Goal: Communication & Community: Answer question/provide support

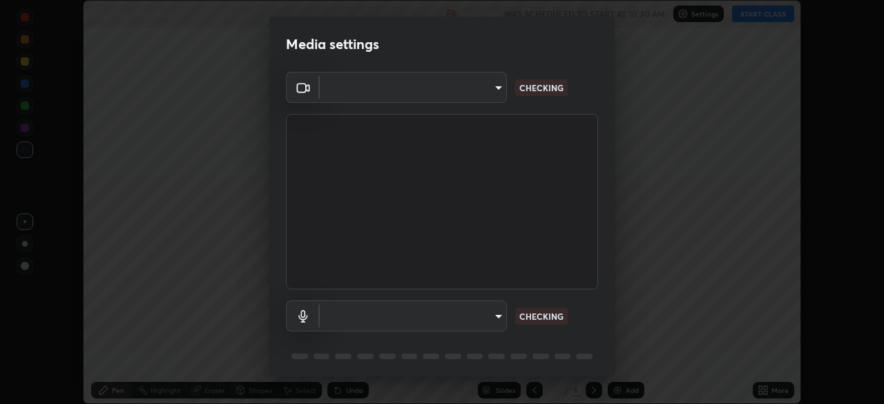
scroll to position [404, 884]
type input "b04d3f4aab0507a607fcb058103082b40897ea5b56942dd6fa8112f95d025699"
type input "communications"
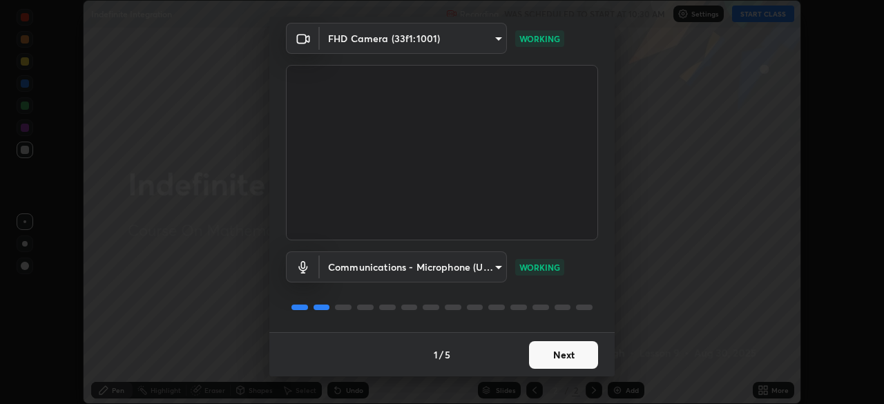
click at [544, 351] on button "Next" at bounding box center [563, 355] width 69 height 28
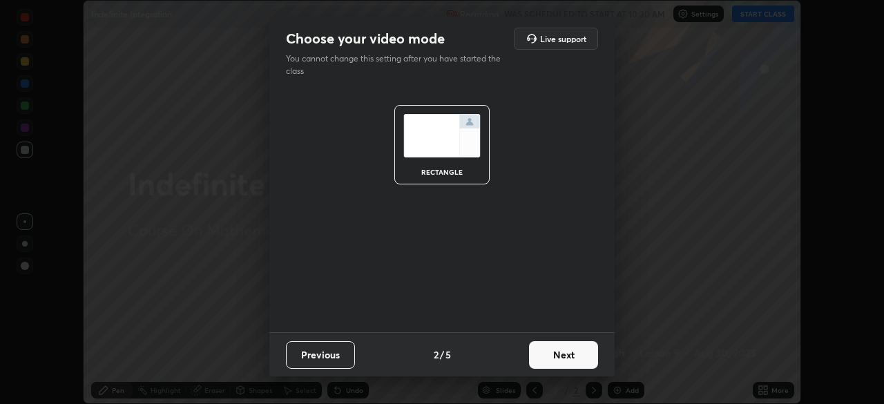
scroll to position [0, 0]
click at [547, 356] on button "Next" at bounding box center [563, 355] width 69 height 28
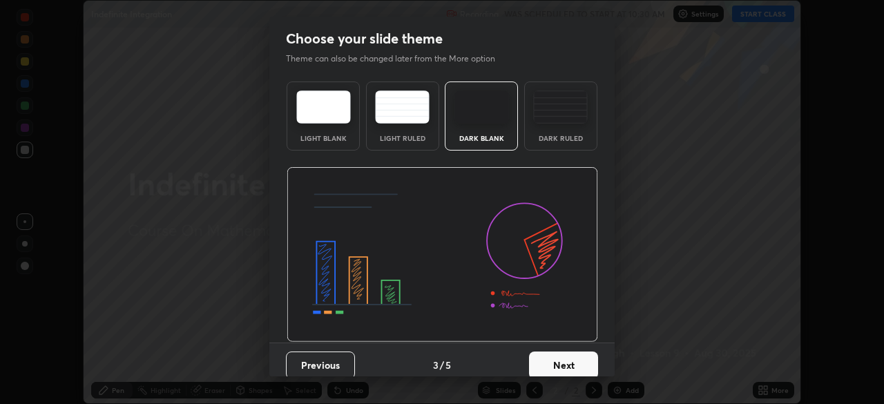
click at [547, 356] on button "Next" at bounding box center [563, 366] width 69 height 28
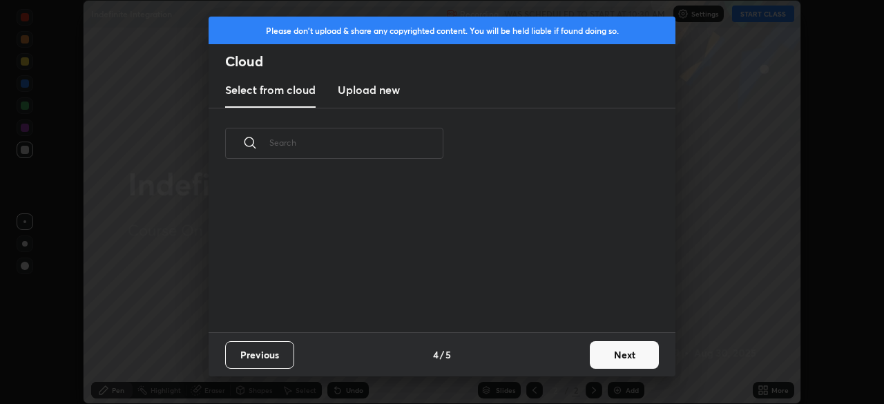
click at [554, 356] on div "Previous 4 / 5 Next" at bounding box center [442, 354] width 467 height 44
click at [573, 349] on div "Previous 4 / 5 Next" at bounding box center [442, 354] width 467 height 44
click at [593, 347] on button "Next" at bounding box center [624, 355] width 69 height 28
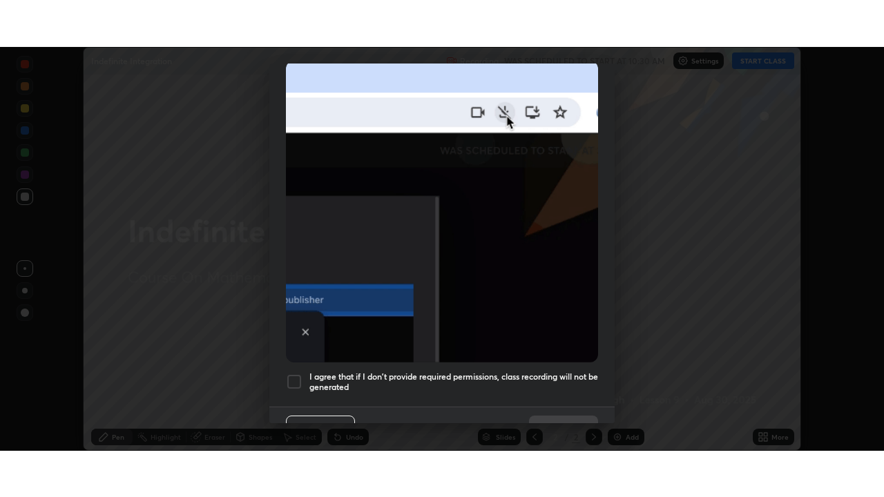
scroll to position [331, 0]
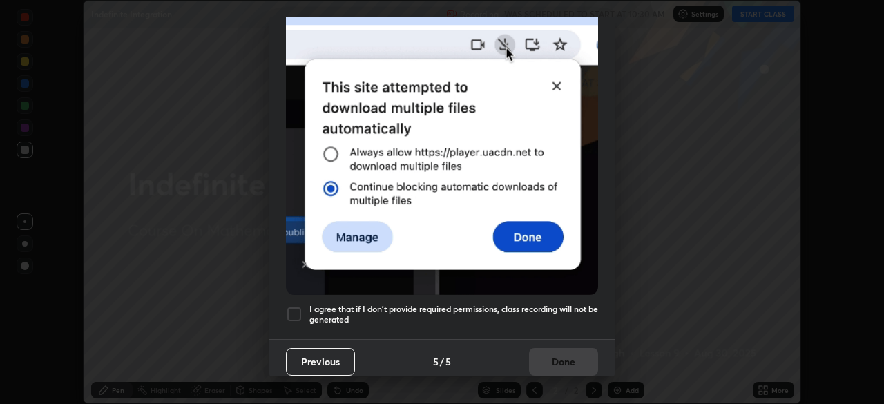
click at [492, 305] on h5 "I agree that if I don't provide required permissions, class recording will not …" at bounding box center [453, 314] width 289 height 21
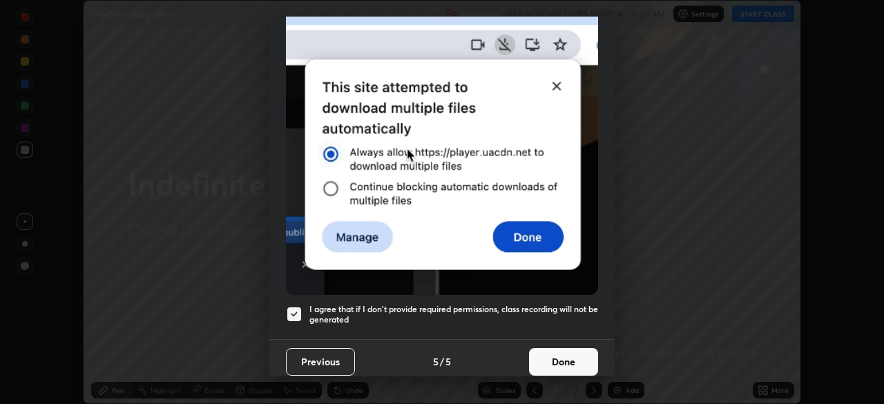
click at [539, 361] on button "Done" at bounding box center [563, 362] width 69 height 28
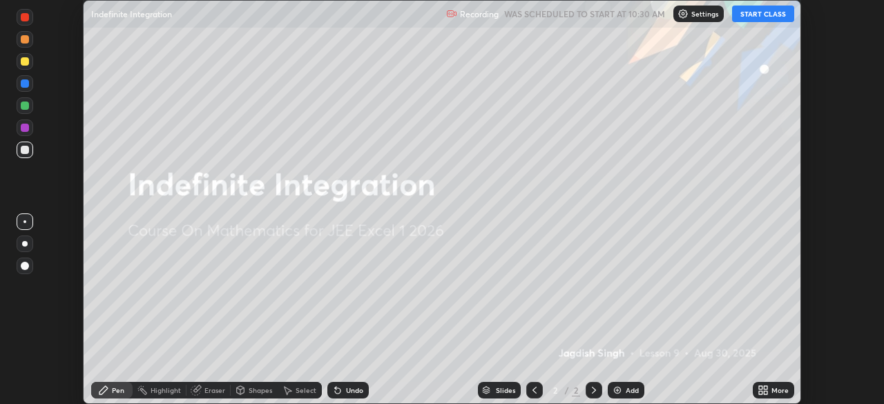
click at [773, 387] on div "More" at bounding box center [779, 390] width 17 height 7
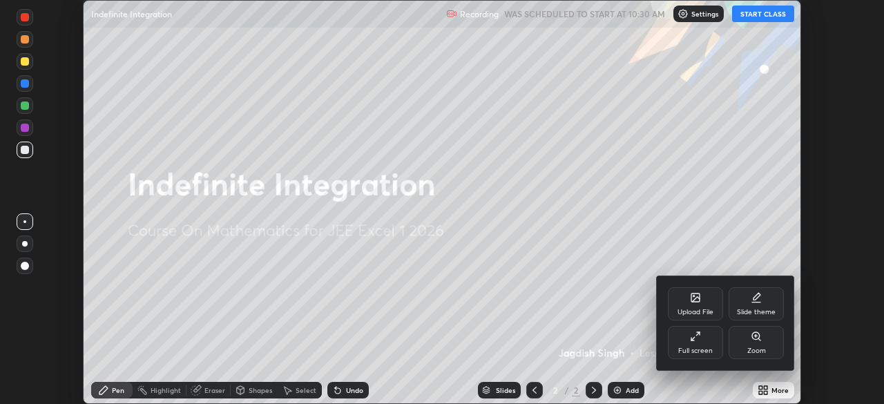
click at [696, 344] on div "Full screen" at bounding box center [695, 342] width 55 height 33
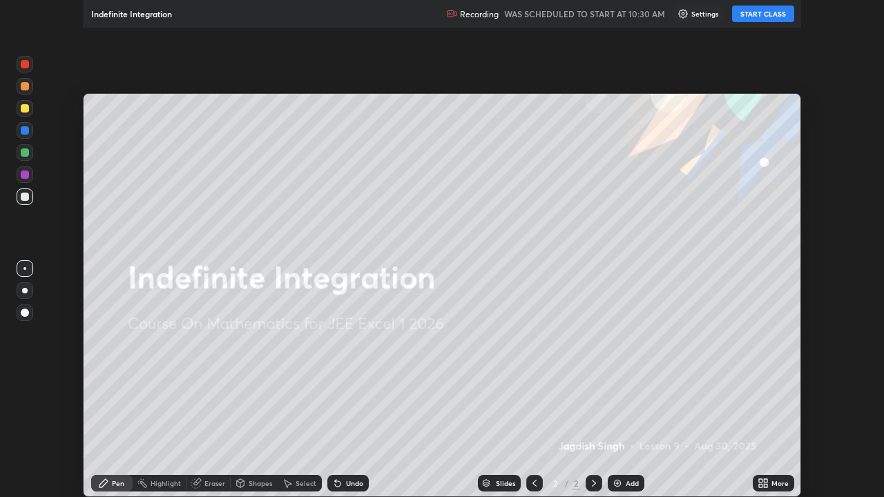
scroll to position [497, 884]
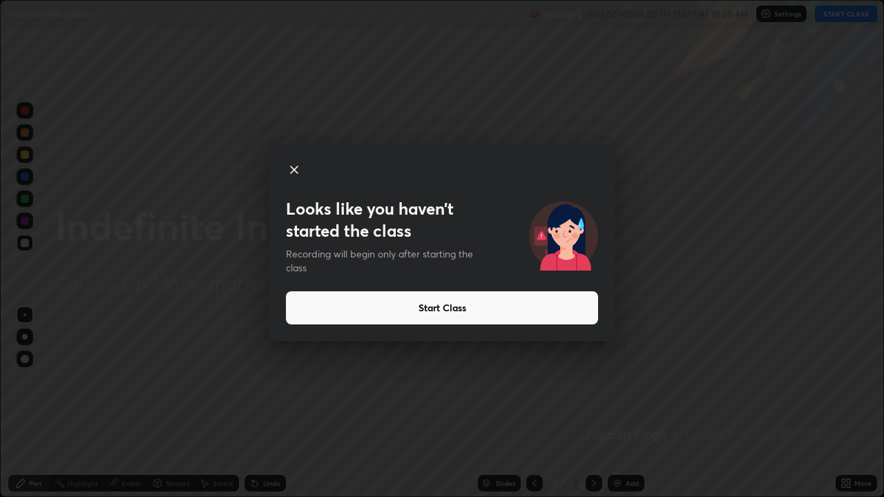
click at [477, 309] on button "Start Class" at bounding box center [442, 307] width 312 height 33
click at [474, 319] on button "Start Class" at bounding box center [442, 307] width 312 height 33
click at [533, 313] on button "Start Class" at bounding box center [442, 307] width 312 height 33
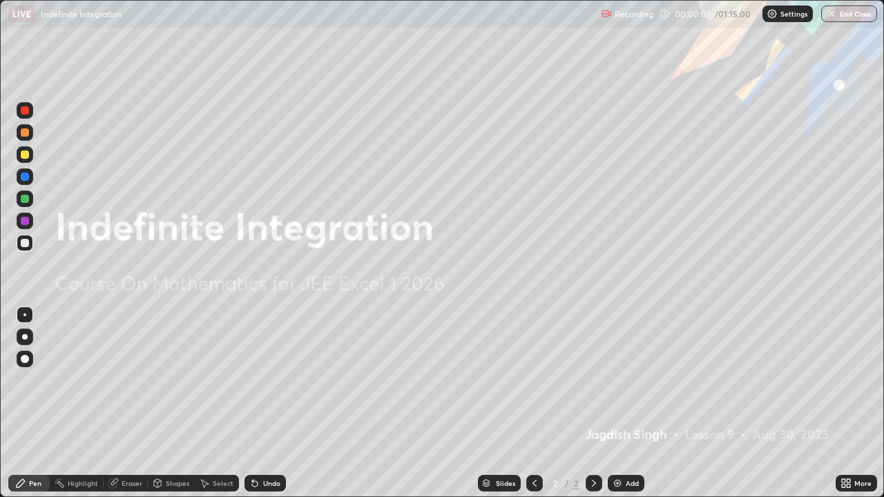
click at [627, 403] on div "Add" at bounding box center [626, 483] width 37 height 17
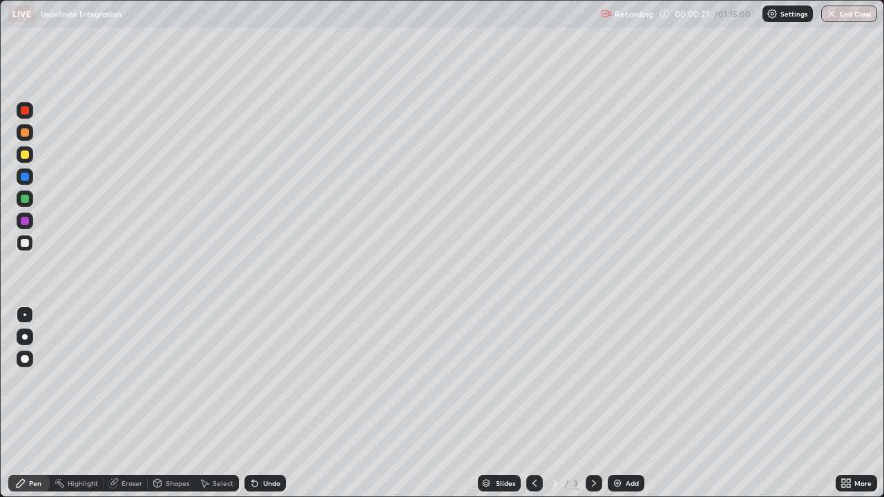
click at [25, 157] on div at bounding box center [25, 155] width 8 height 8
click at [26, 244] on div at bounding box center [25, 243] width 8 height 8
click at [28, 242] on div at bounding box center [25, 243] width 8 height 8
click at [26, 244] on div at bounding box center [25, 243] width 8 height 8
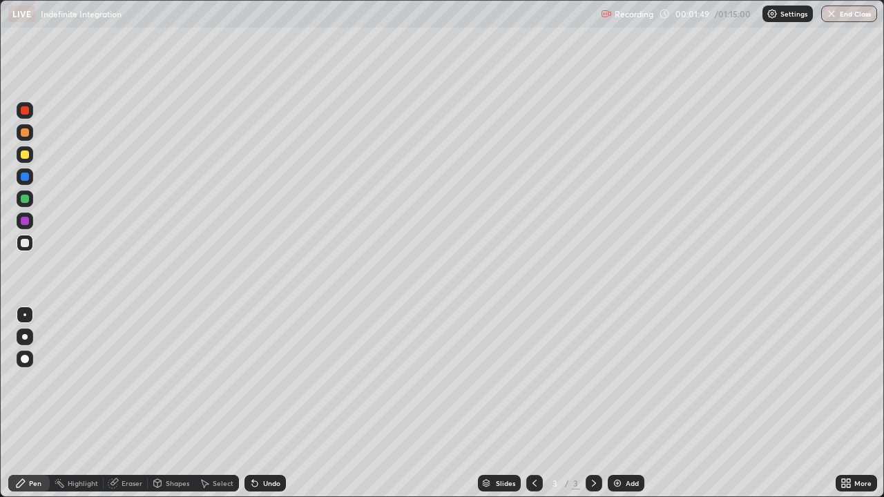
click at [26, 248] on div at bounding box center [25, 243] width 17 height 17
click at [25, 244] on div at bounding box center [25, 243] width 8 height 8
click at [23, 245] on div at bounding box center [25, 243] width 8 height 8
click at [21, 157] on div at bounding box center [25, 155] width 8 height 8
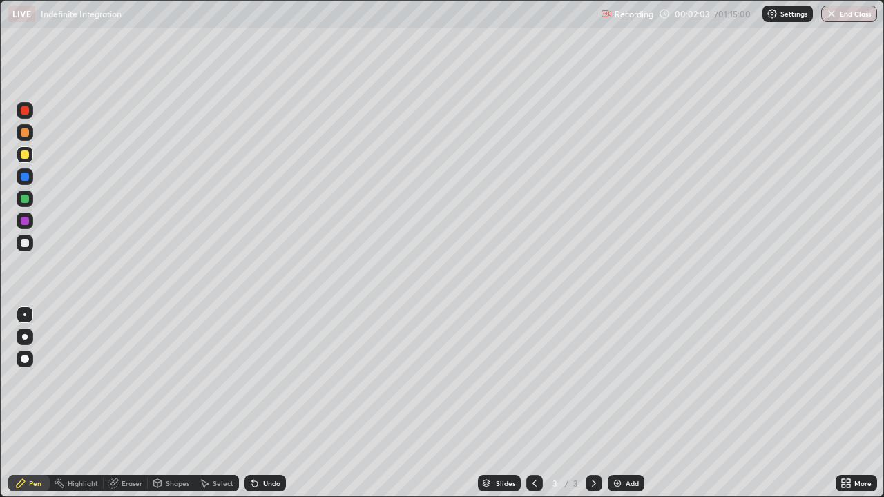
click at [121, 403] on div "Eraser" at bounding box center [126, 483] width 44 height 17
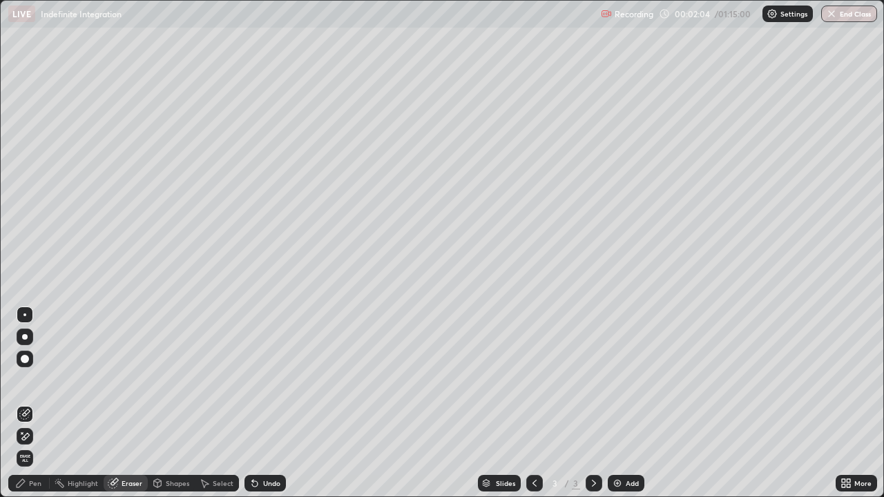
click at [38, 403] on div "Pen" at bounding box center [35, 483] width 12 height 7
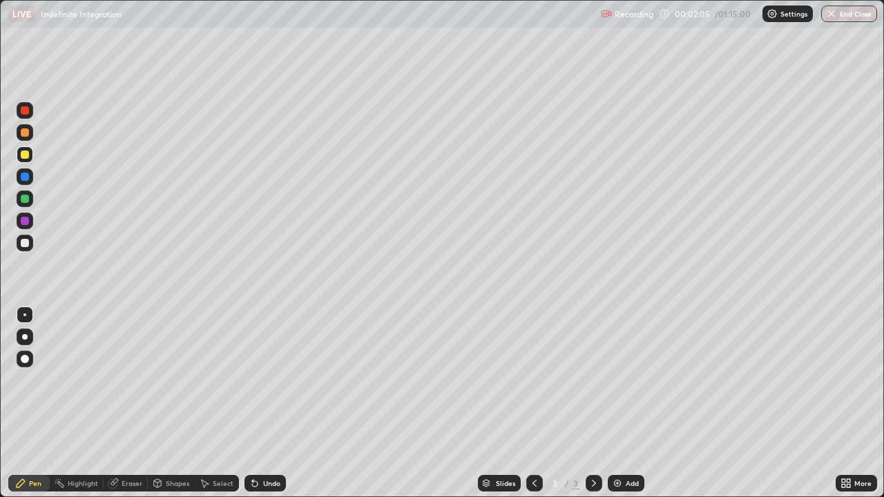
click at [24, 242] on div at bounding box center [25, 243] width 8 height 8
click at [119, 403] on div "Eraser" at bounding box center [126, 483] width 44 height 17
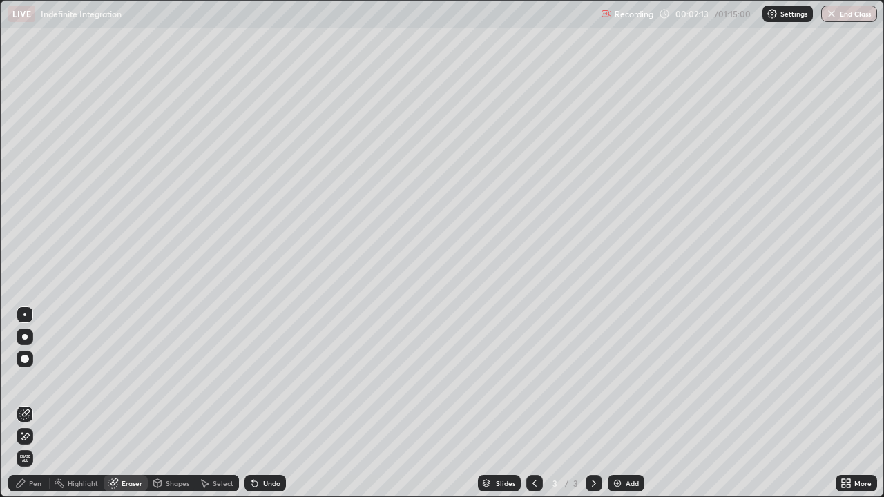
click at [41, 403] on div "Pen" at bounding box center [28, 483] width 41 height 17
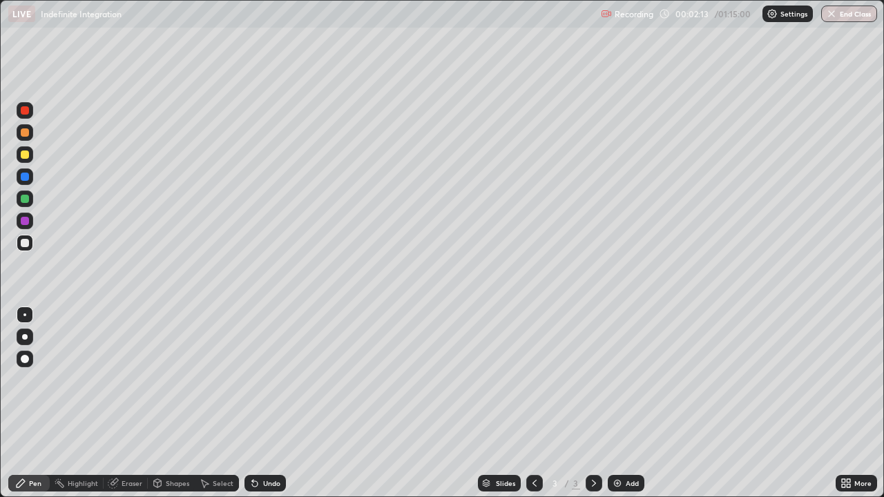
click at [25, 242] on div at bounding box center [25, 243] width 8 height 8
click at [128, 403] on div "Eraser" at bounding box center [132, 483] width 21 height 7
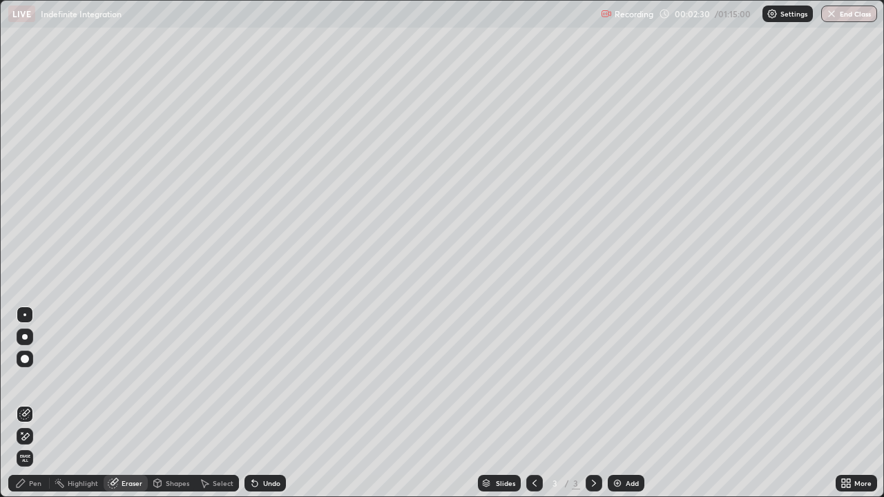
click at [35, 403] on div "Pen" at bounding box center [28, 483] width 41 height 17
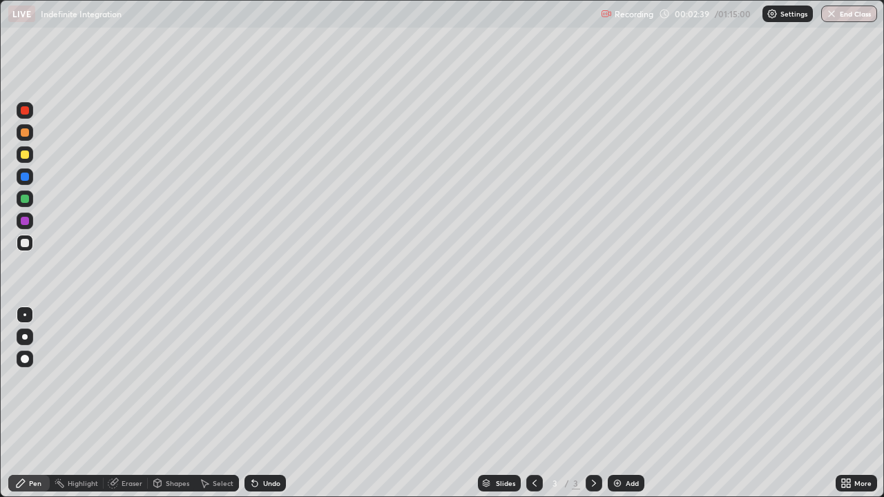
click at [26, 243] on div at bounding box center [25, 243] width 8 height 8
click at [26, 246] on div at bounding box center [25, 243] width 8 height 8
click at [22, 244] on div at bounding box center [25, 243] width 8 height 8
click at [137, 403] on div "Eraser" at bounding box center [126, 483] width 44 height 17
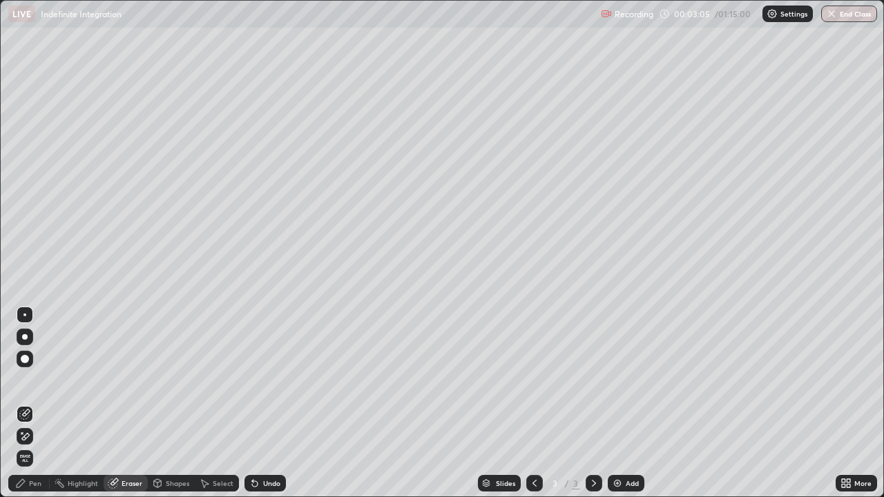
click at [35, 403] on div "Pen" at bounding box center [35, 483] width 12 height 7
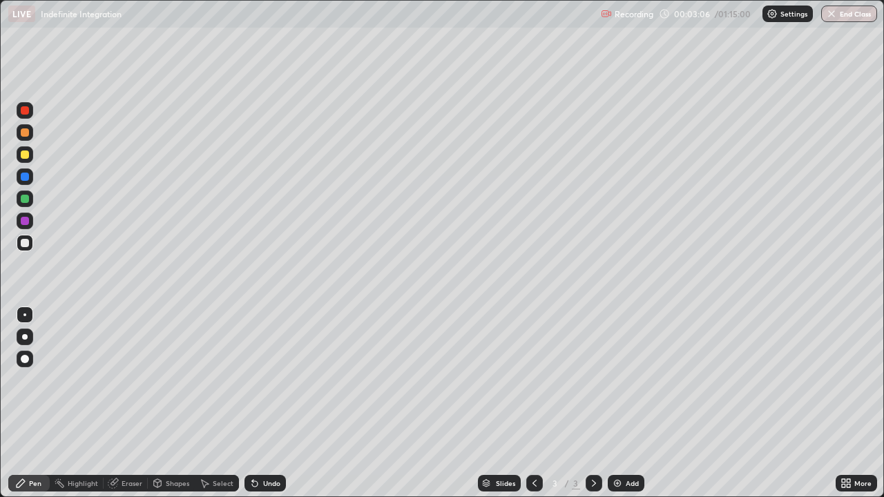
click at [25, 200] on div at bounding box center [25, 199] width 8 height 8
click at [26, 243] on div at bounding box center [25, 243] width 8 height 8
click at [123, 403] on div "Eraser" at bounding box center [126, 483] width 44 height 17
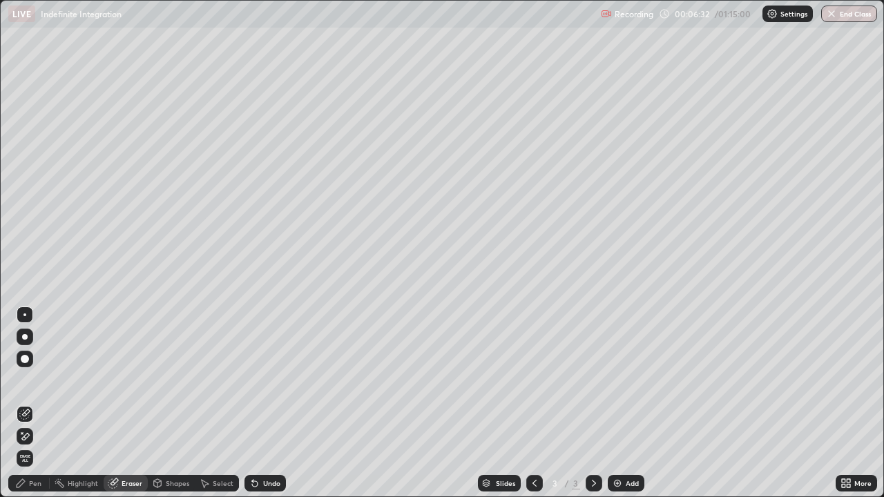
click at [39, 403] on div "Pen" at bounding box center [35, 483] width 12 height 7
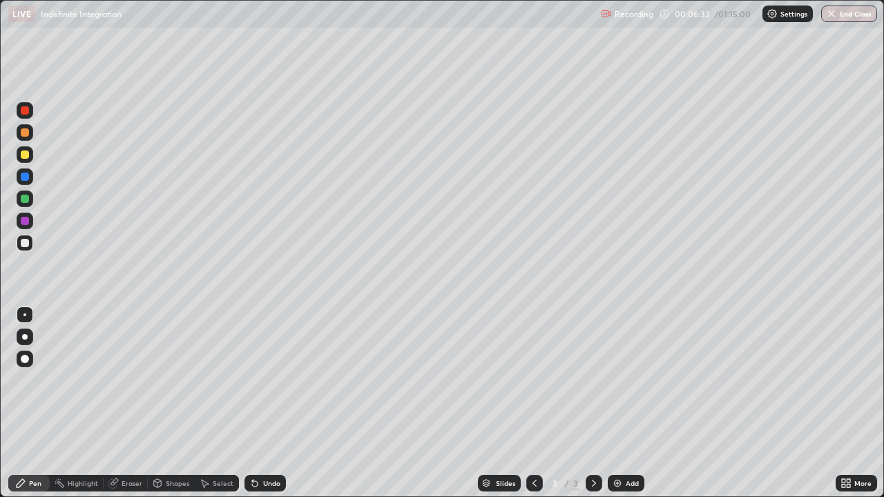
click at [27, 218] on div at bounding box center [25, 221] width 8 height 8
click at [24, 200] on div at bounding box center [25, 199] width 8 height 8
click at [586, 403] on div at bounding box center [594, 484] width 17 height 28
click at [618, 403] on img at bounding box center [617, 483] width 11 height 11
click at [25, 155] on div at bounding box center [25, 155] width 8 height 8
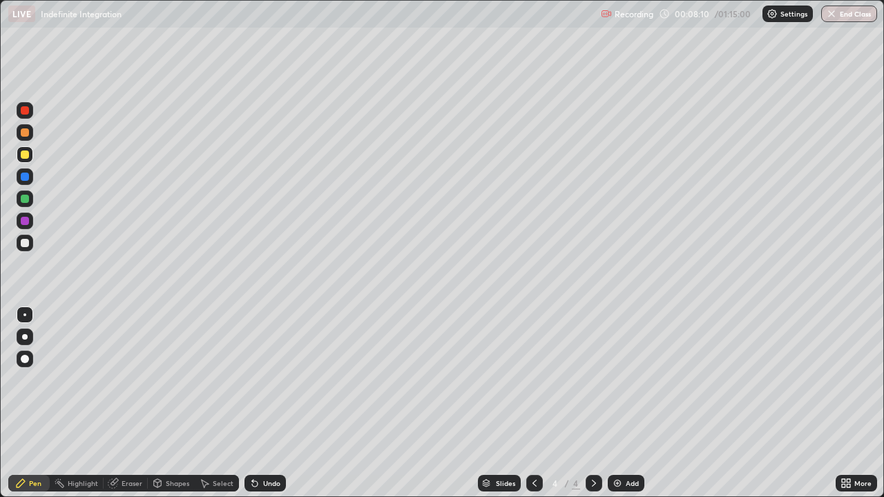
click at [26, 243] on div at bounding box center [25, 243] width 8 height 8
click at [532, 403] on icon at bounding box center [534, 483] width 11 height 11
click at [590, 403] on icon at bounding box center [593, 483] width 11 height 11
click at [26, 244] on div at bounding box center [25, 243] width 8 height 8
click at [23, 242] on div at bounding box center [25, 243] width 8 height 8
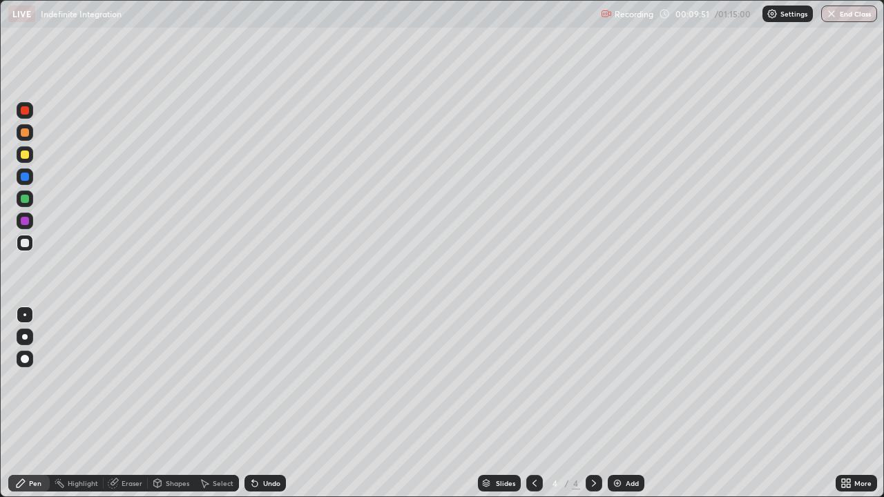
click at [25, 198] on div at bounding box center [25, 199] width 8 height 8
click at [23, 242] on div at bounding box center [25, 243] width 8 height 8
click at [23, 153] on div at bounding box center [25, 155] width 8 height 8
click at [28, 245] on div at bounding box center [25, 243] width 8 height 8
click at [25, 133] on div at bounding box center [25, 132] width 8 height 8
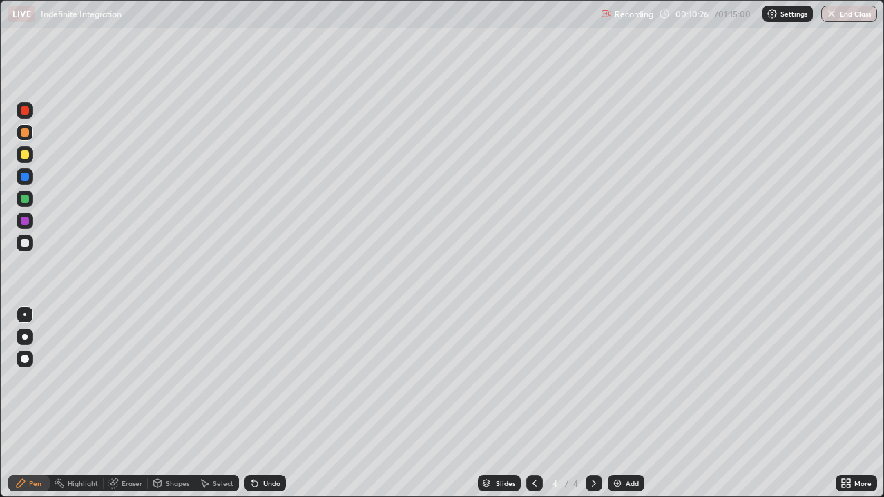
click at [25, 244] on div at bounding box center [25, 243] width 8 height 8
click at [26, 200] on div at bounding box center [25, 199] width 8 height 8
click at [26, 243] on div at bounding box center [25, 243] width 8 height 8
click at [27, 197] on div at bounding box center [25, 199] width 8 height 8
click at [30, 244] on div at bounding box center [25, 243] width 17 height 17
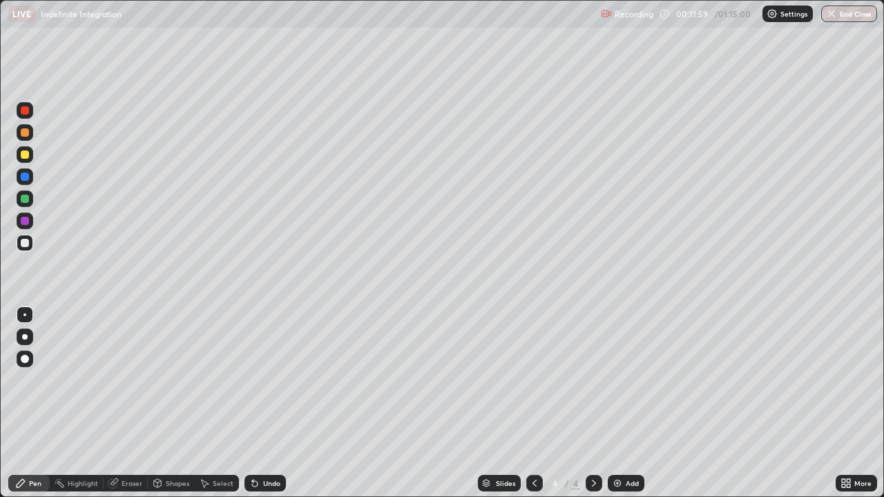
click at [32, 181] on div at bounding box center [25, 177] width 17 height 17
click at [135, 403] on div "Eraser" at bounding box center [132, 483] width 21 height 7
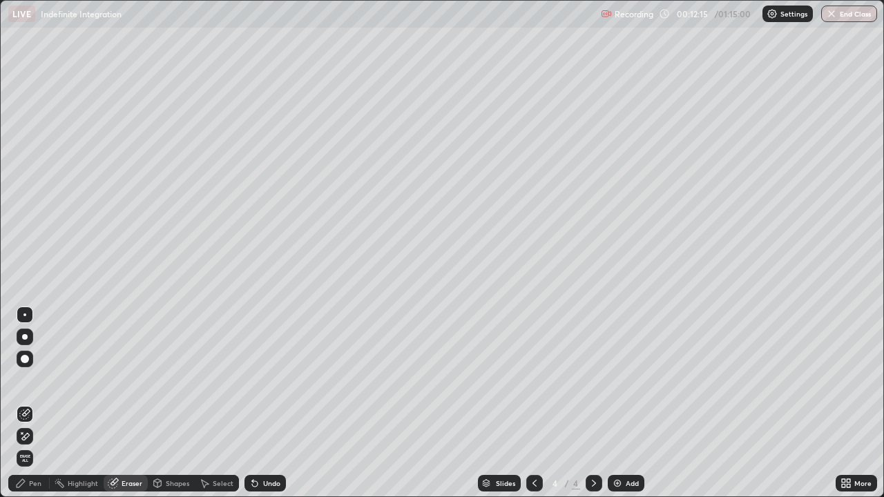
click at [34, 403] on div "Pen" at bounding box center [28, 483] width 41 height 17
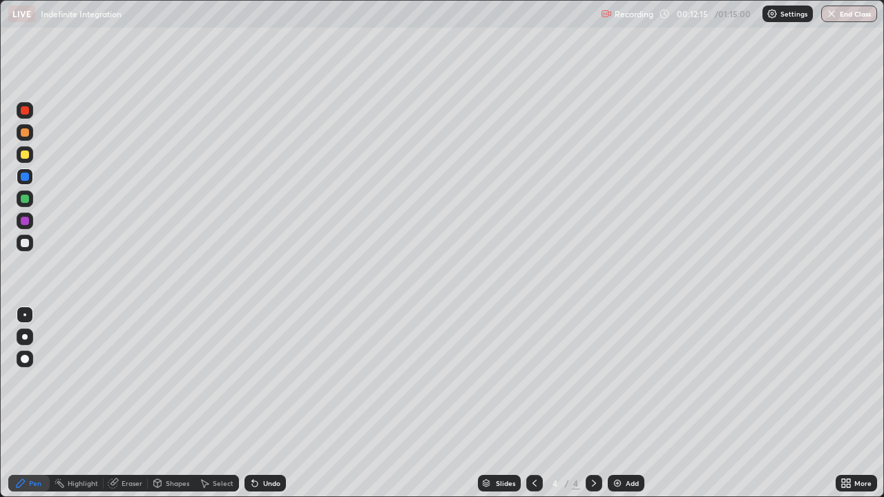
click at [25, 244] on div at bounding box center [25, 243] width 8 height 8
click at [32, 247] on div at bounding box center [25, 243] width 17 height 17
click at [617, 403] on img at bounding box center [617, 483] width 11 height 11
click at [22, 242] on div at bounding box center [25, 243] width 8 height 8
click at [23, 239] on div at bounding box center [25, 243] width 8 height 8
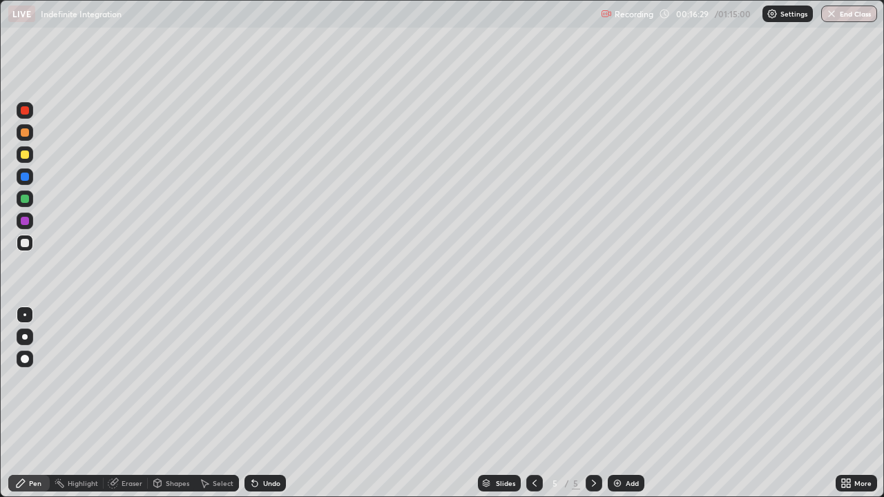
click at [125, 403] on div "Eraser" at bounding box center [132, 483] width 21 height 7
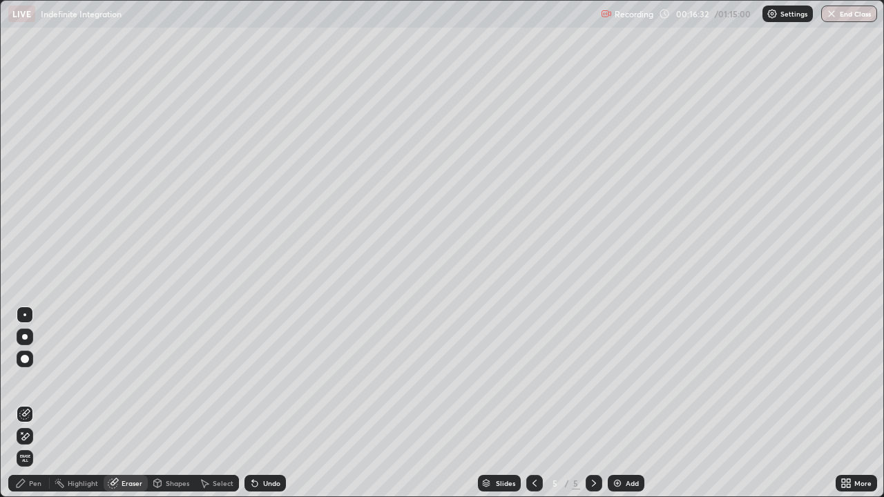
click at [42, 403] on div "Pen" at bounding box center [28, 483] width 41 height 17
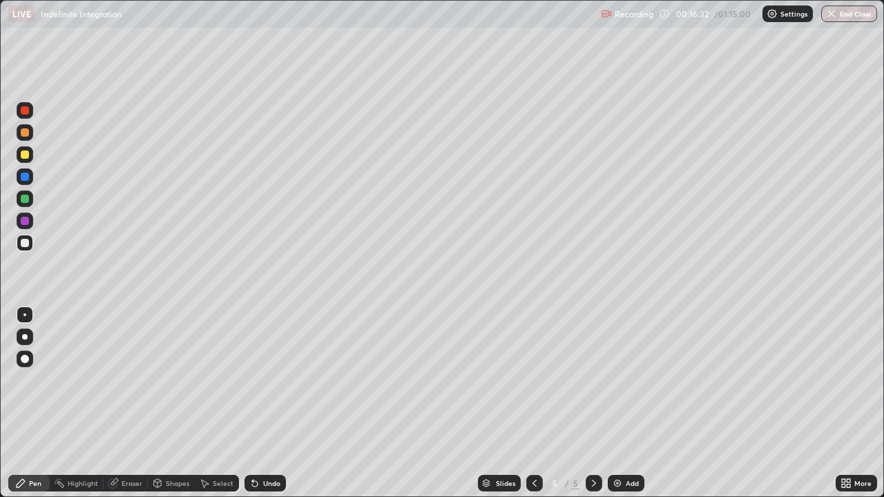
click at [25, 243] on div at bounding box center [25, 243] width 8 height 8
click at [25, 132] on div at bounding box center [25, 132] width 8 height 8
click at [21, 247] on div at bounding box center [25, 243] width 17 height 17
click at [533, 403] on icon at bounding box center [534, 483] width 11 height 11
click at [590, 403] on icon at bounding box center [593, 483] width 11 height 11
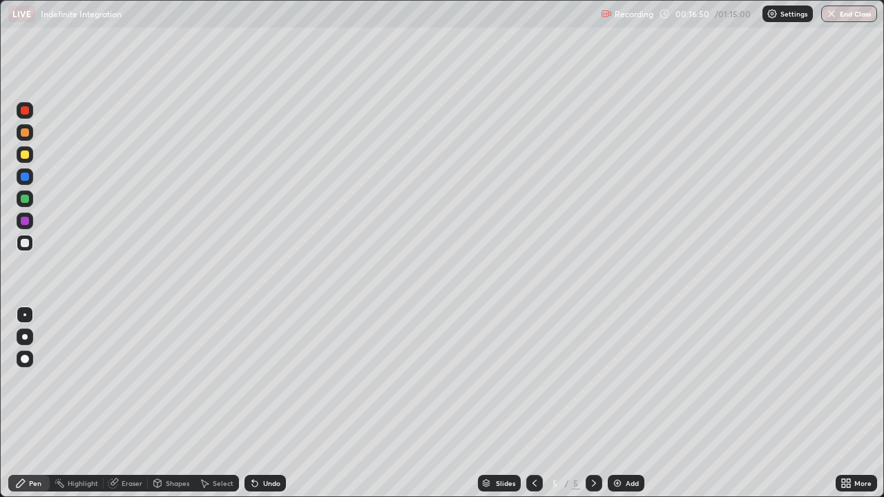
click at [26, 199] on div at bounding box center [25, 199] width 8 height 8
click at [25, 247] on div at bounding box center [25, 243] width 8 height 8
click at [22, 246] on div at bounding box center [25, 243] width 8 height 8
click at [26, 155] on div at bounding box center [25, 155] width 8 height 8
click at [28, 240] on div at bounding box center [25, 243] width 8 height 8
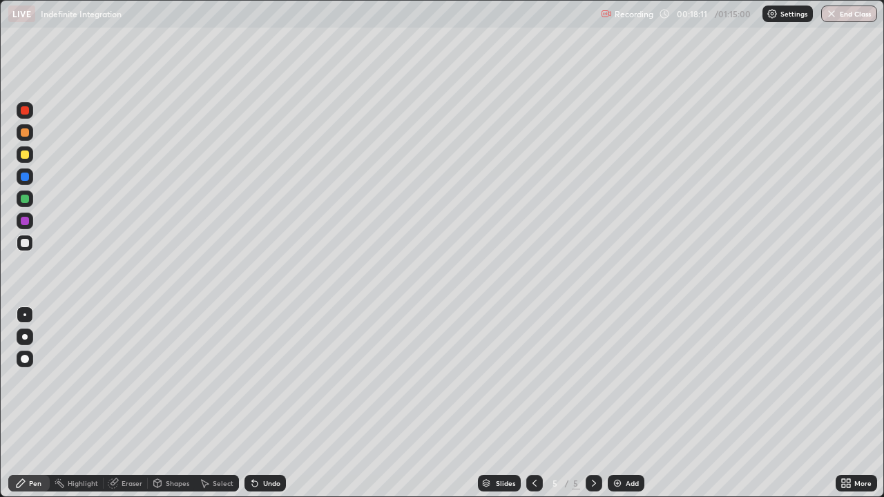
click at [132, 403] on div "Eraser" at bounding box center [126, 483] width 44 height 17
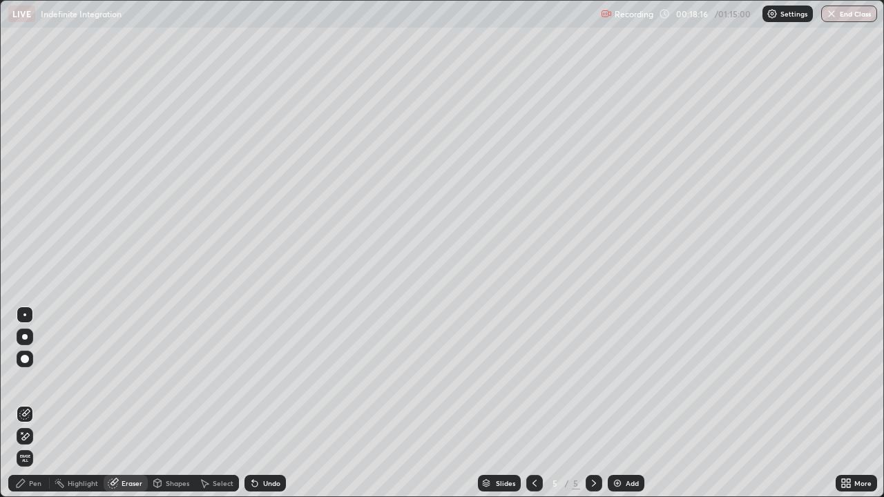
click at [38, 403] on div "Pen" at bounding box center [28, 483] width 41 height 17
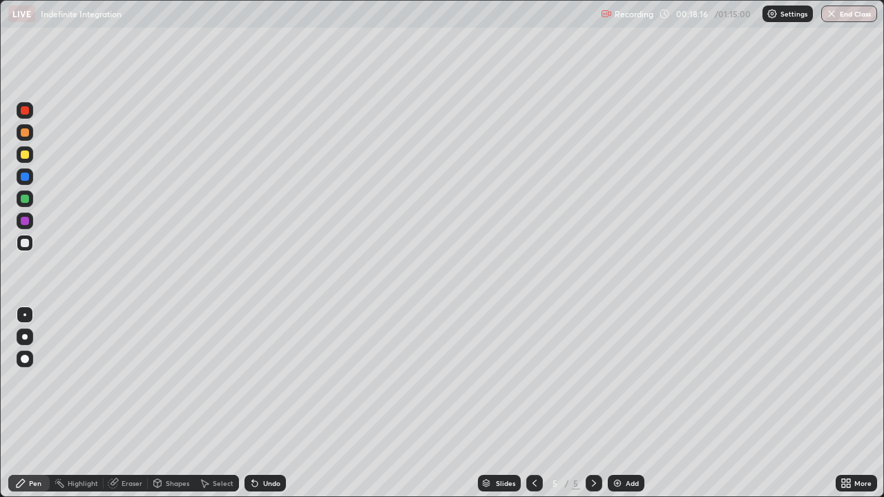
click at [23, 244] on div at bounding box center [25, 243] width 8 height 8
click at [360, 403] on div "Slides 5 / 5 Add" at bounding box center [561, 484] width 550 height 28
click at [536, 403] on div at bounding box center [534, 484] width 17 height 28
click at [594, 403] on icon at bounding box center [593, 483] width 11 height 11
click at [138, 403] on div "Eraser" at bounding box center [126, 483] width 44 height 17
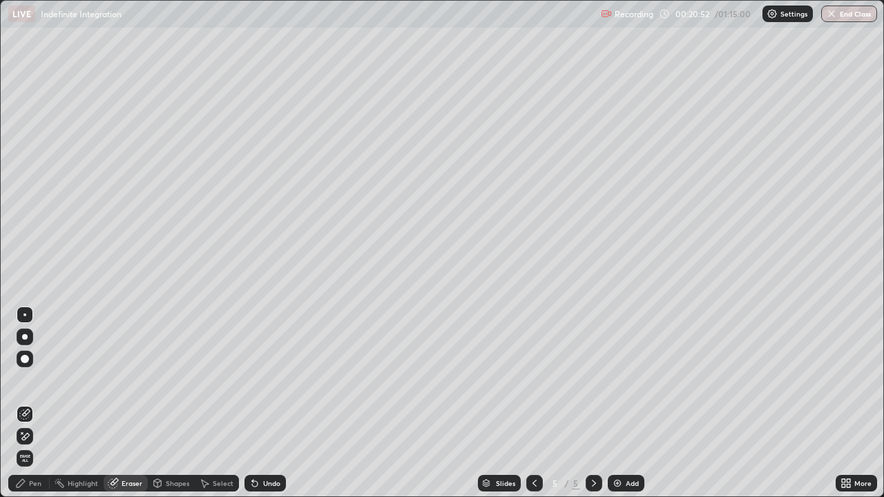
click at [44, 403] on div "Pen" at bounding box center [28, 483] width 41 height 17
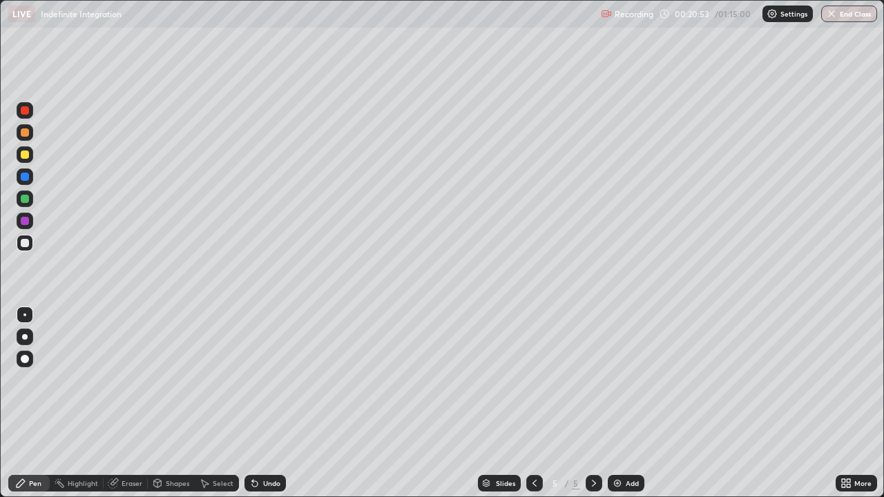
click at [30, 242] on div at bounding box center [25, 243] width 17 height 17
click at [537, 403] on div at bounding box center [534, 484] width 17 height 28
click at [535, 403] on div at bounding box center [534, 483] width 17 height 17
click at [586, 403] on div at bounding box center [594, 483] width 17 height 17
click at [593, 403] on icon at bounding box center [593, 483] width 11 height 11
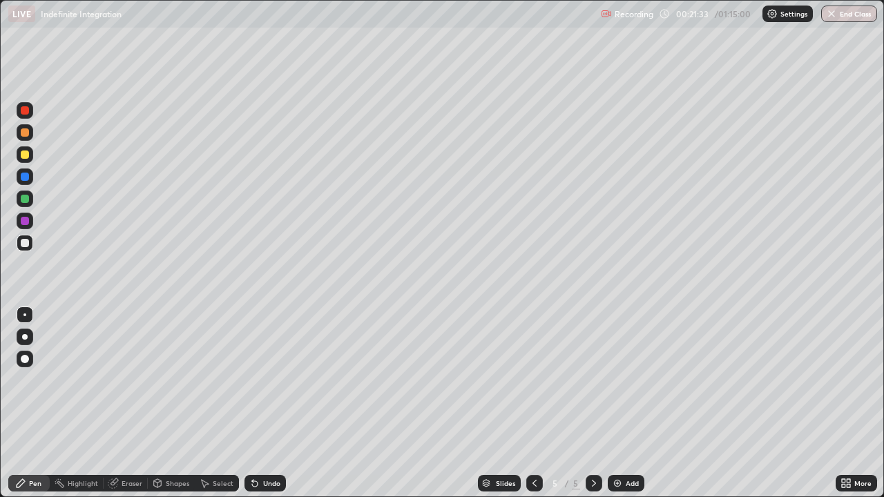
click at [137, 403] on div "Eraser" at bounding box center [132, 483] width 21 height 7
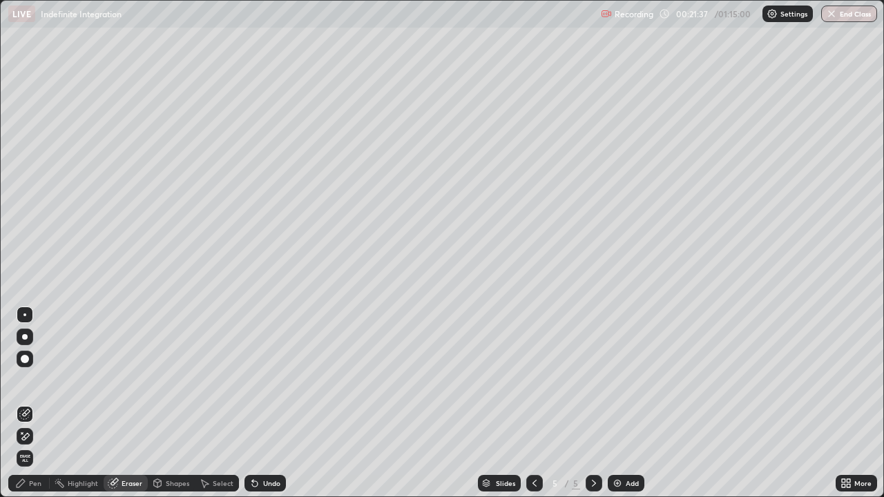
click at [34, 403] on div "Pen" at bounding box center [35, 483] width 12 height 7
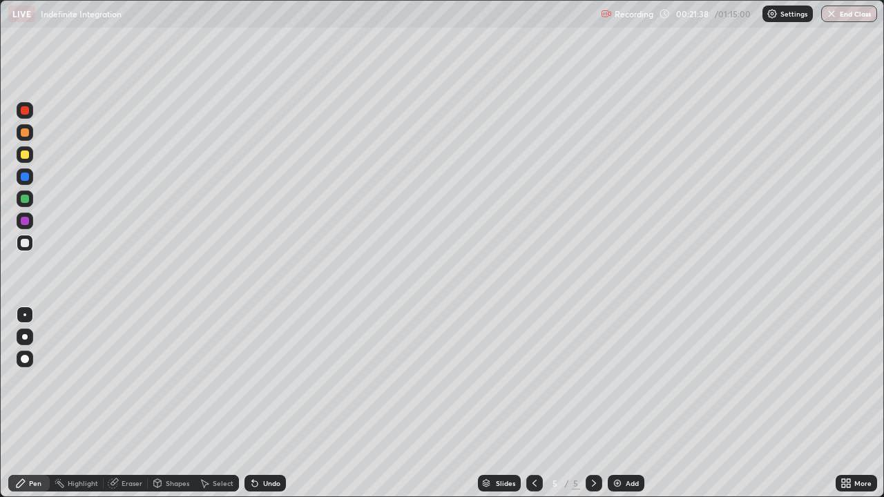
click at [26, 239] on div at bounding box center [25, 243] width 8 height 8
click at [133, 403] on div "Eraser" at bounding box center [132, 483] width 21 height 7
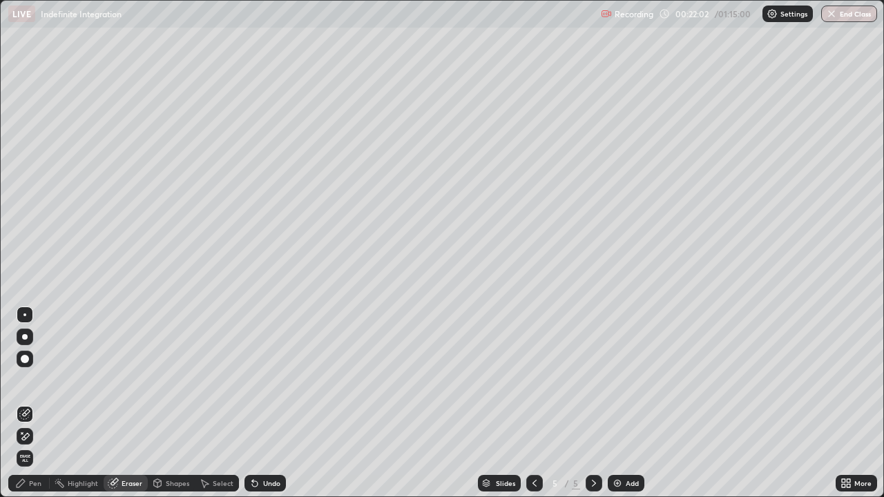
click at [41, 403] on div "Pen" at bounding box center [28, 483] width 41 height 17
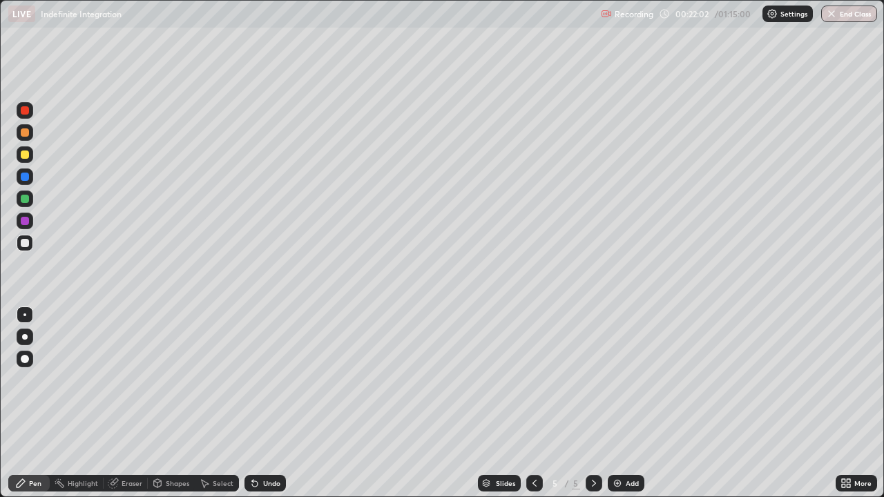
click at [26, 246] on div at bounding box center [25, 243] width 8 height 8
click at [141, 403] on div "Eraser" at bounding box center [132, 483] width 21 height 7
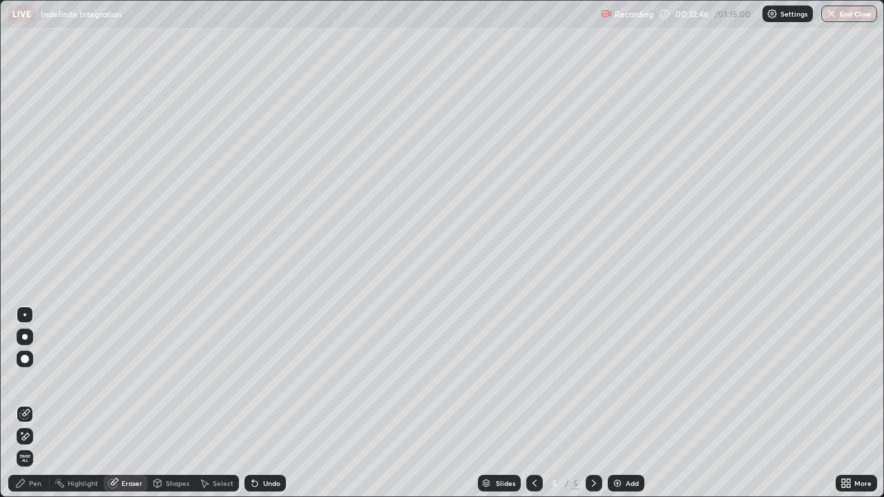
click at [33, 403] on div "Pen" at bounding box center [35, 483] width 12 height 7
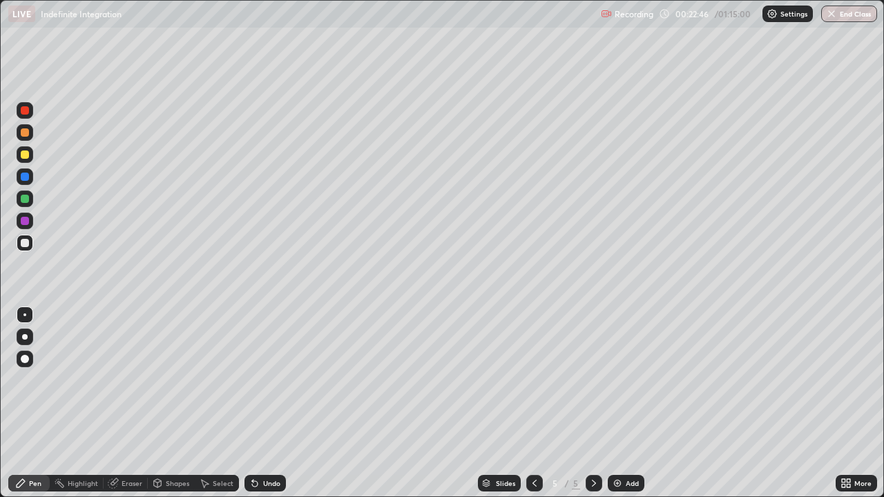
click at [32, 246] on div at bounding box center [25, 243] width 17 height 17
click at [21, 247] on div at bounding box center [25, 243] width 8 height 8
click at [613, 403] on div "Add" at bounding box center [626, 483] width 37 height 17
click at [25, 244] on div at bounding box center [25, 243] width 8 height 8
click at [532, 403] on icon at bounding box center [534, 483] width 11 height 11
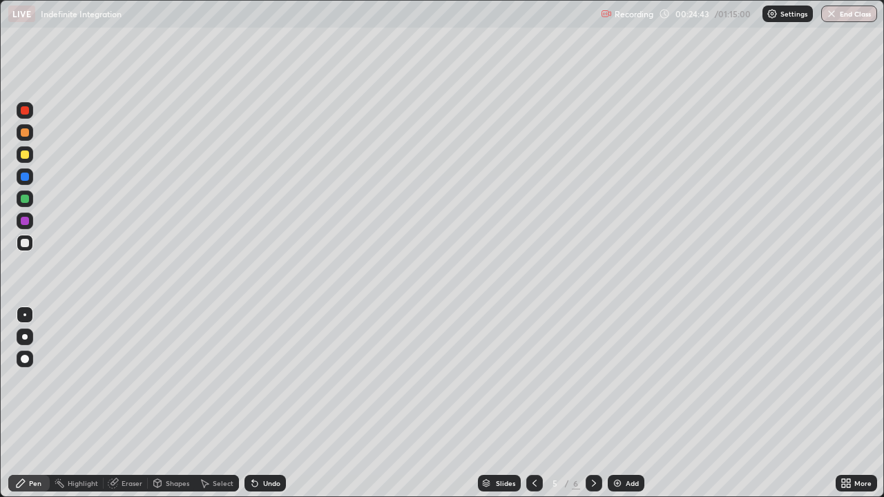
click at [586, 403] on div at bounding box center [594, 483] width 17 height 17
click at [23, 202] on div at bounding box center [25, 199] width 8 height 8
click at [27, 218] on div at bounding box center [25, 221] width 8 height 8
click at [24, 243] on div at bounding box center [25, 243] width 8 height 8
click at [131, 403] on div "Eraser" at bounding box center [132, 483] width 21 height 7
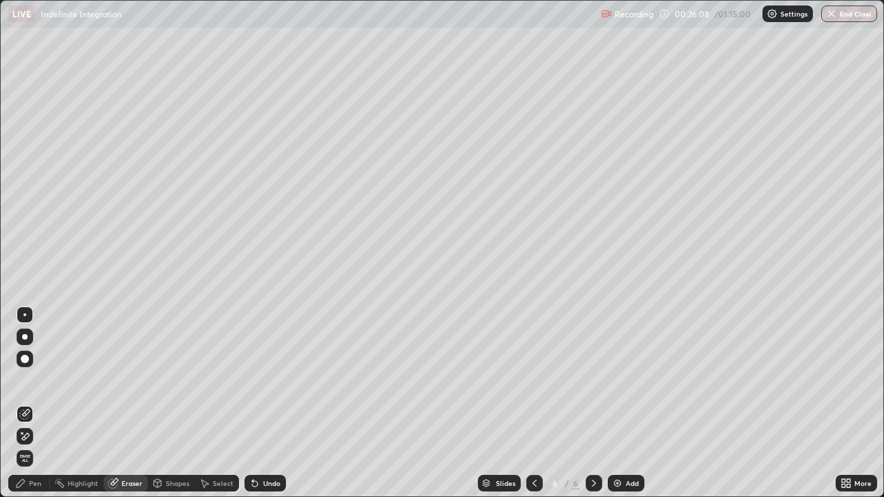
click at [33, 403] on div "Pen" at bounding box center [28, 483] width 41 height 17
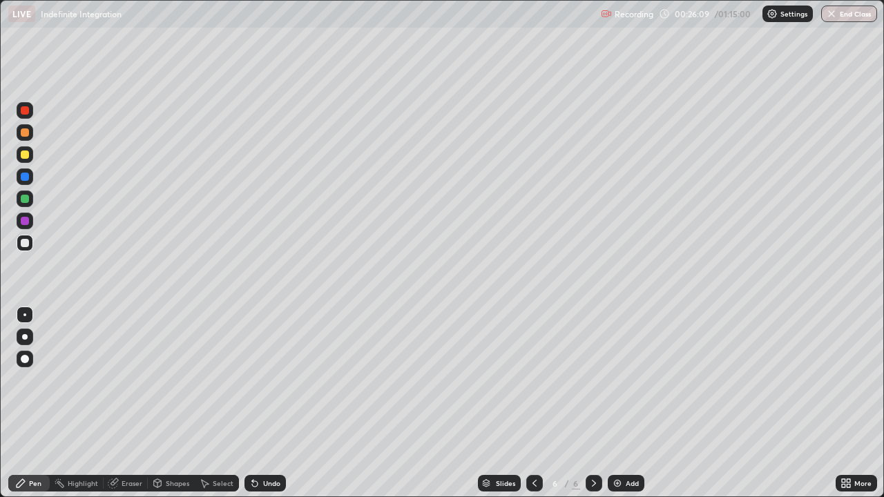
click at [28, 242] on div at bounding box center [25, 243] width 8 height 8
click at [25, 200] on div at bounding box center [25, 199] width 8 height 8
click at [26, 247] on div at bounding box center [25, 243] width 8 height 8
click at [32, 245] on div at bounding box center [25, 243] width 17 height 17
click at [611, 403] on div "Add" at bounding box center [626, 483] width 37 height 17
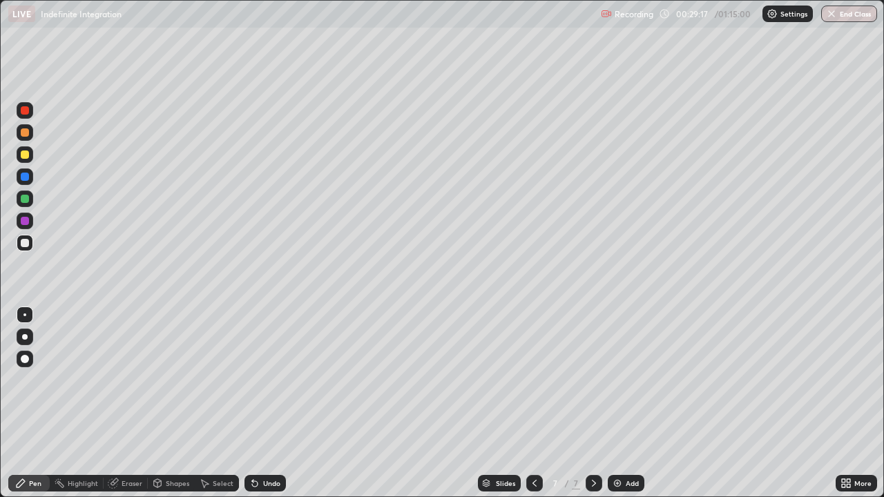
click at [27, 243] on div at bounding box center [25, 243] width 8 height 8
click at [530, 403] on div at bounding box center [534, 483] width 17 height 17
click at [593, 403] on icon at bounding box center [593, 483] width 11 height 11
click at [534, 403] on icon at bounding box center [534, 483] width 11 height 11
click at [593, 403] on icon at bounding box center [593, 483] width 11 height 11
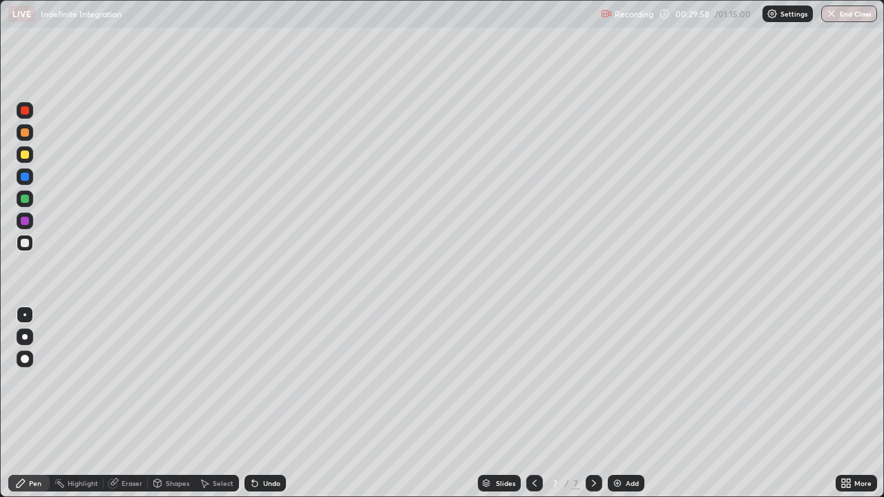
click at [23, 244] on div at bounding box center [25, 243] width 8 height 8
click at [28, 197] on div at bounding box center [25, 199] width 8 height 8
click at [119, 403] on div "Eraser" at bounding box center [126, 483] width 44 height 17
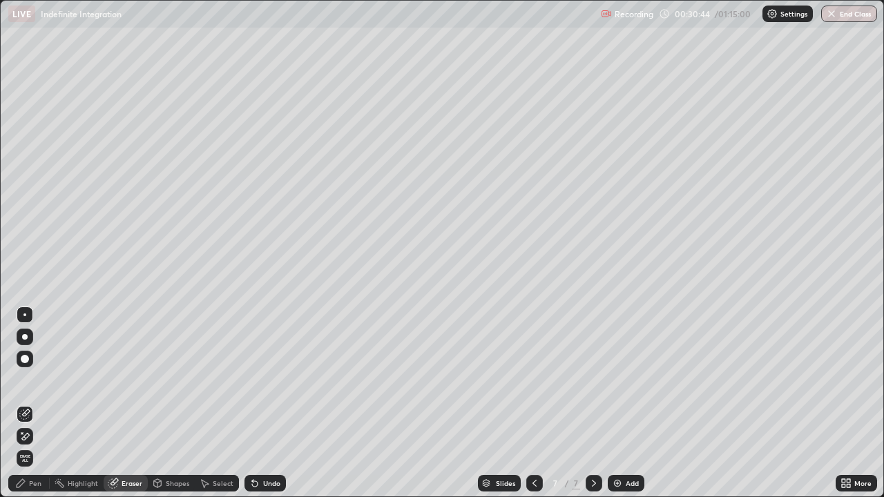
click at [37, 403] on div "Pen" at bounding box center [28, 483] width 41 height 17
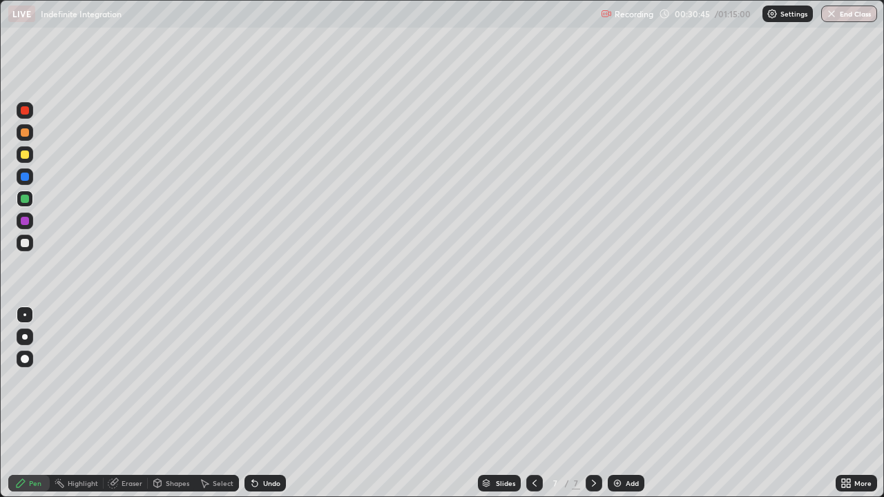
click at [26, 244] on div at bounding box center [25, 243] width 8 height 8
click at [140, 403] on div "Eraser" at bounding box center [132, 483] width 21 height 7
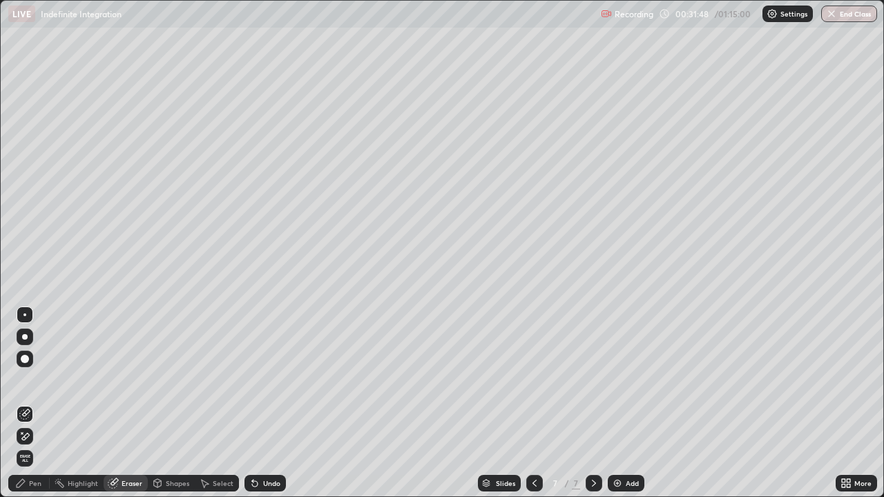
click at [33, 403] on div "Pen" at bounding box center [28, 483] width 41 height 17
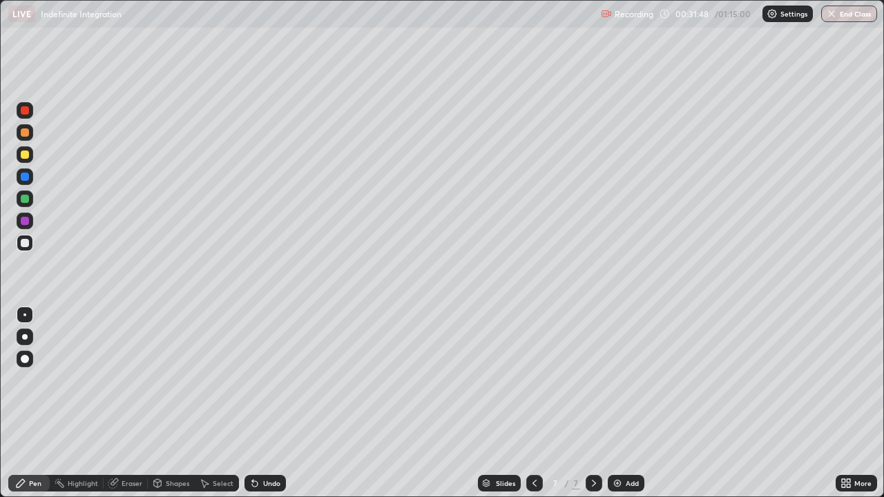
click at [23, 250] on div at bounding box center [25, 243] width 17 height 17
click at [499, 403] on div "Slides" at bounding box center [505, 483] width 19 height 7
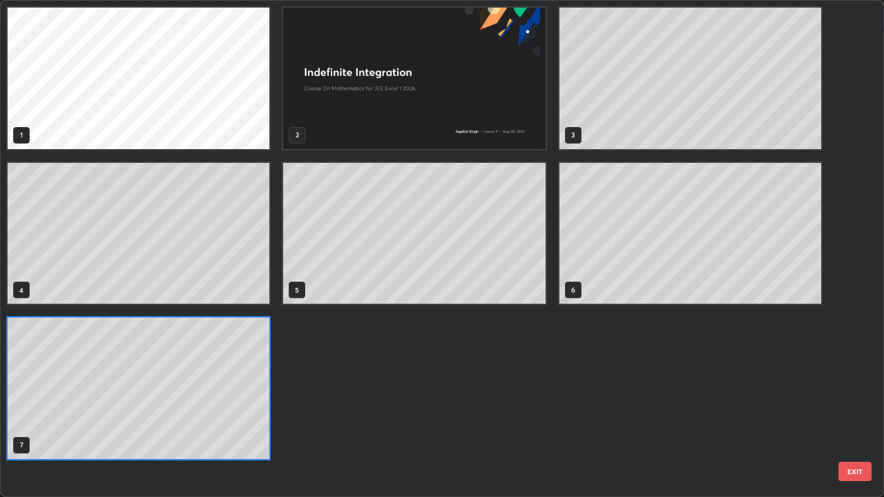
scroll to position [492, 876]
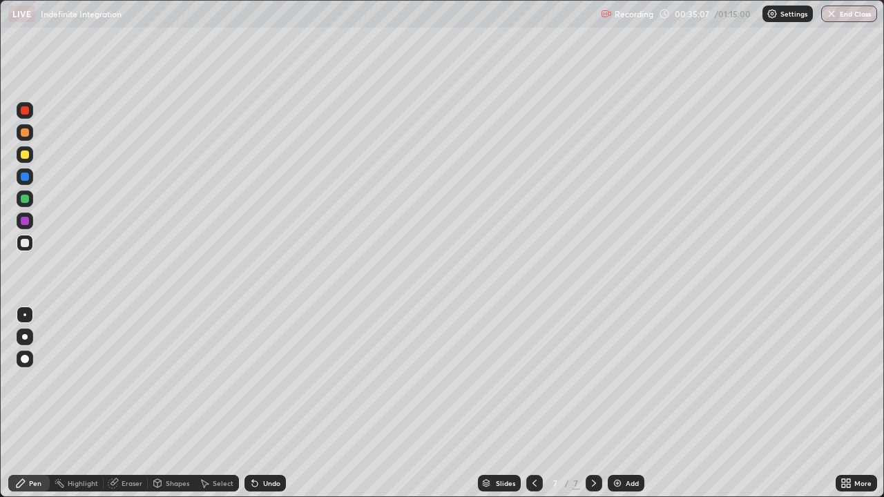
click at [619, 403] on img at bounding box center [617, 483] width 11 height 11
click at [24, 246] on div at bounding box center [25, 243] width 8 height 8
click at [26, 244] on div at bounding box center [25, 243] width 8 height 8
click at [130, 403] on div "Eraser" at bounding box center [126, 483] width 44 height 17
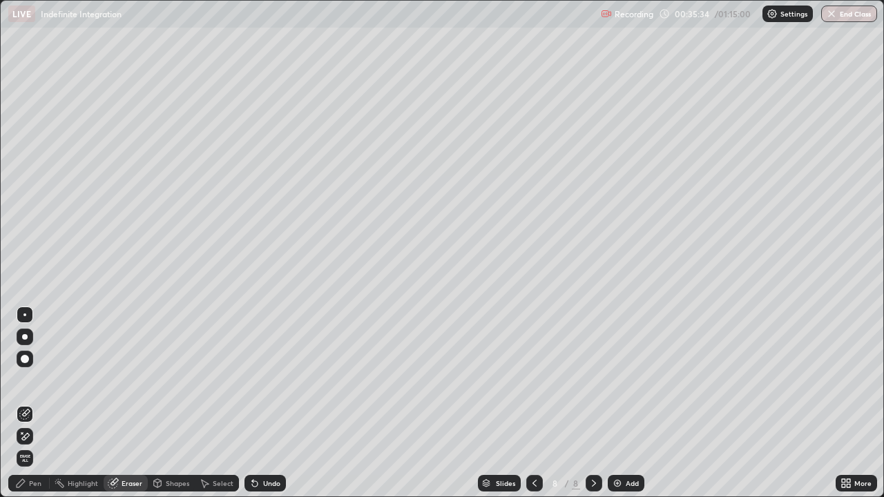
click at [41, 403] on div "Pen" at bounding box center [28, 483] width 41 height 17
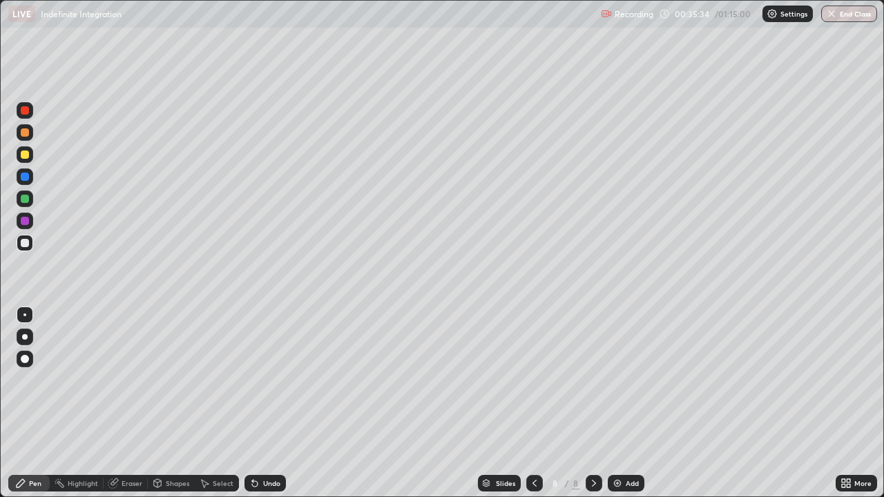
click at [24, 243] on div at bounding box center [25, 243] width 8 height 8
click at [24, 242] on div at bounding box center [25, 243] width 8 height 8
click at [25, 242] on div at bounding box center [25, 243] width 8 height 8
click at [26, 242] on div at bounding box center [25, 243] width 8 height 8
click at [26, 241] on div at bounding box center [25, 243] width 8 height 8
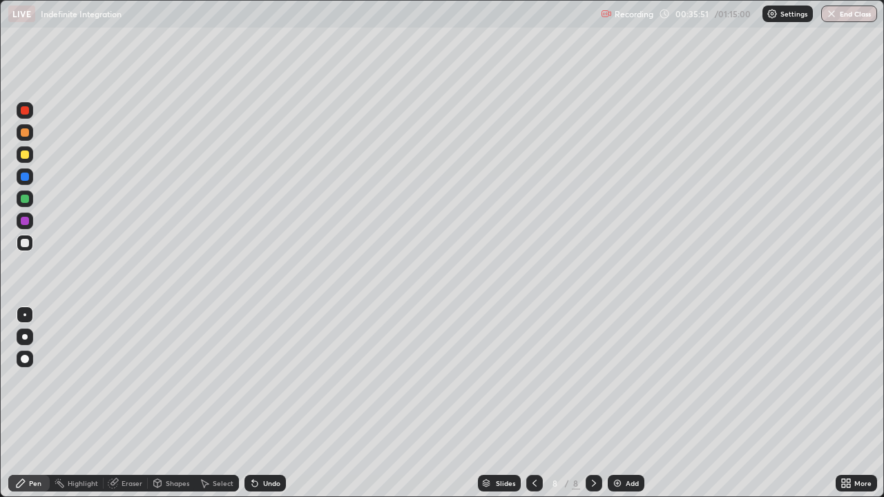
click at [120, 403] on div "Eraser" at bounding box center [126, 483] width 44 height 17
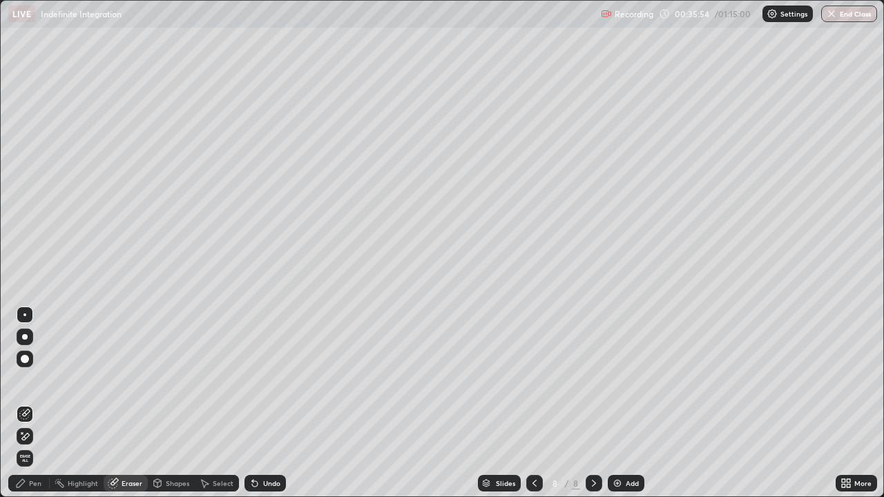
click at [28, 403] on div "Pen" at bounding box center [28, 483] width 41 height 17
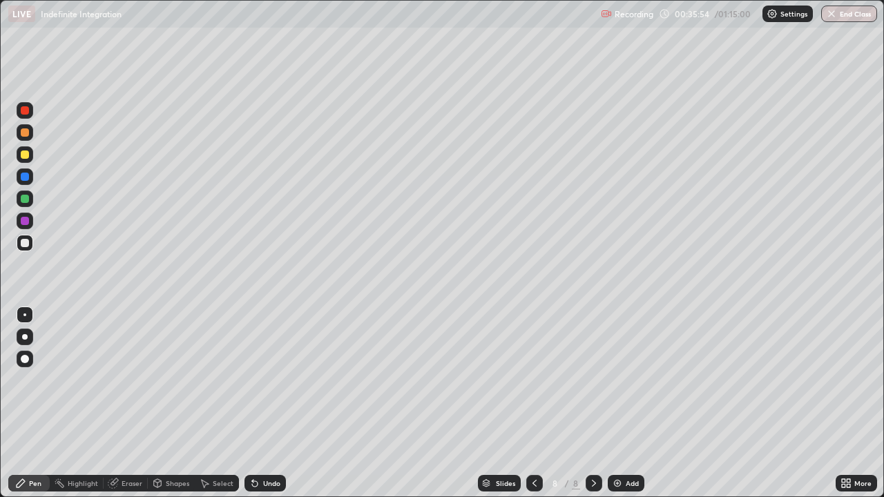
click at [28, 247] on div at bounding box center [25, 243] width 8 height 8
click at [25, 220] on div at bounding box center [25, 221] width 8 height 8
click at [126, 403] on div "Eraser" at bounding box center [126, 483] width 44 height 17
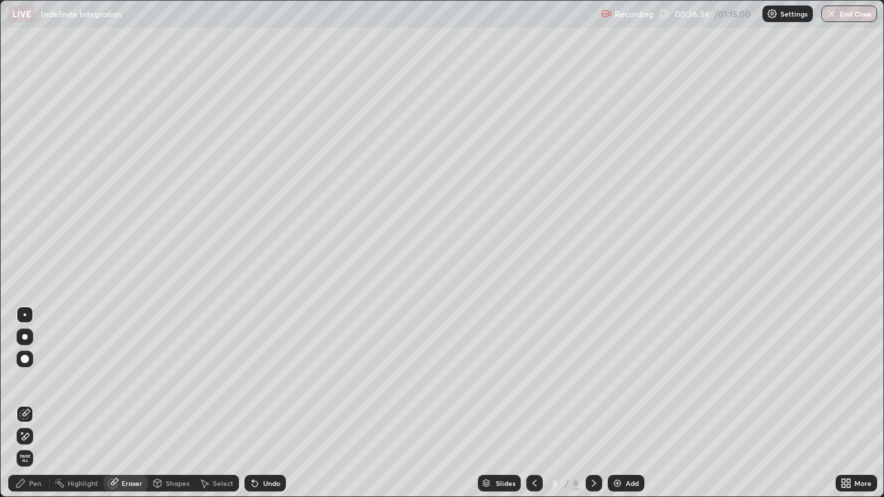
click at [38, 403] on div "Pen" at bounding box center [28, 483] width 41 height 17
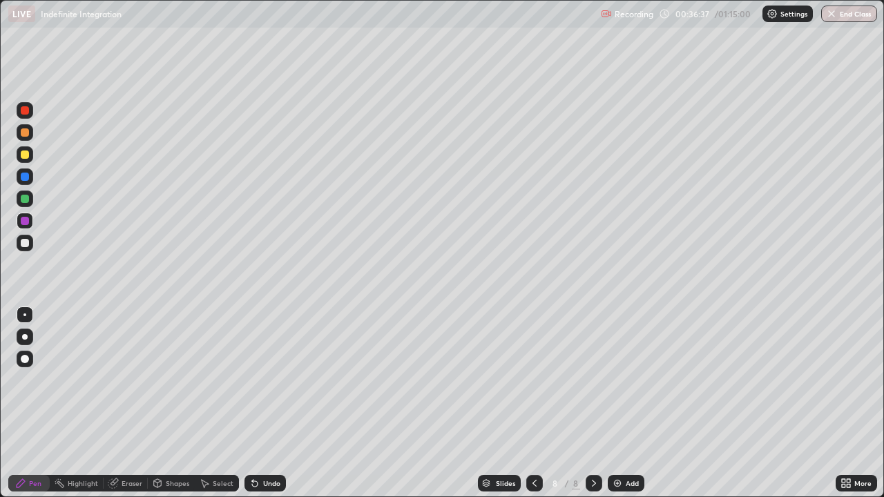
click at [24, 219] on div at bounding box center [25, 221] width 8 height 8
click at [30, 241] on div at bounding box center [25, 243] width 17 height 17
click at [26, 242] on div at bounding box center [25, 243] width 8 height 8
click at [632, 403] on div "Add" at bounding box center [626, 483] width 37 height 17
click at [26, 243] on div at bounding box center [25, 243] width 8 height 8
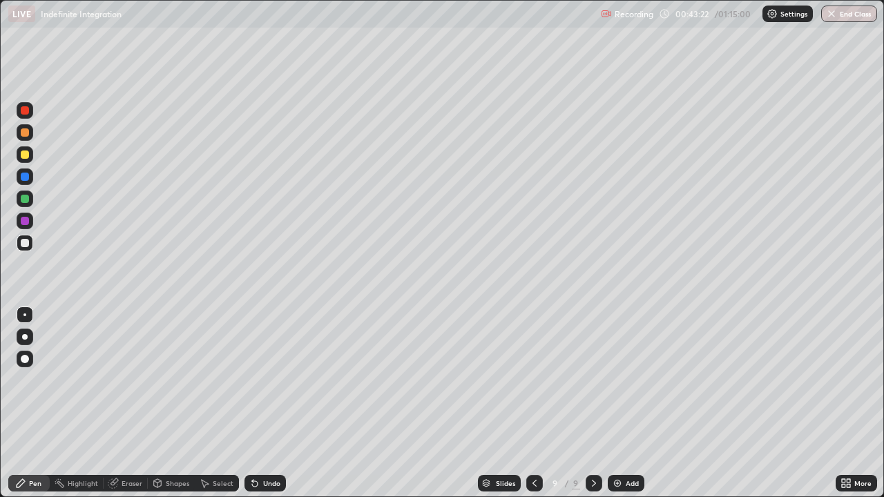
click at [26, 244] on div at bounding box center [25, 243] width 8 height 8
click at [27, 200] on div at bounding box center [25, 199] width 8 height 8
click at [25, 222] on div at bounding box center [25, 221] width 8 height 8
click at [24, 243] on div at bounding box center [25, 243] width 8 height 8
click at [533, 403] on icon at bounding box center [534, 483] width 11 height 11
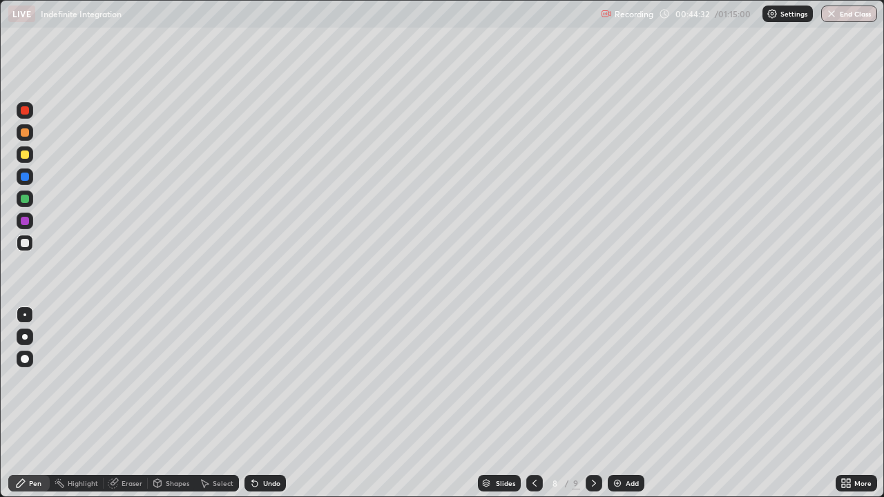
click at [533, 403] on icon at bounding box center [534, 483] width 11 height 11
click at [593, 403] on icon at bounding box center [594, 483] width 4 height 7
click at [533, 403] on icon at bounding box center [534, 483] width 11 height 11
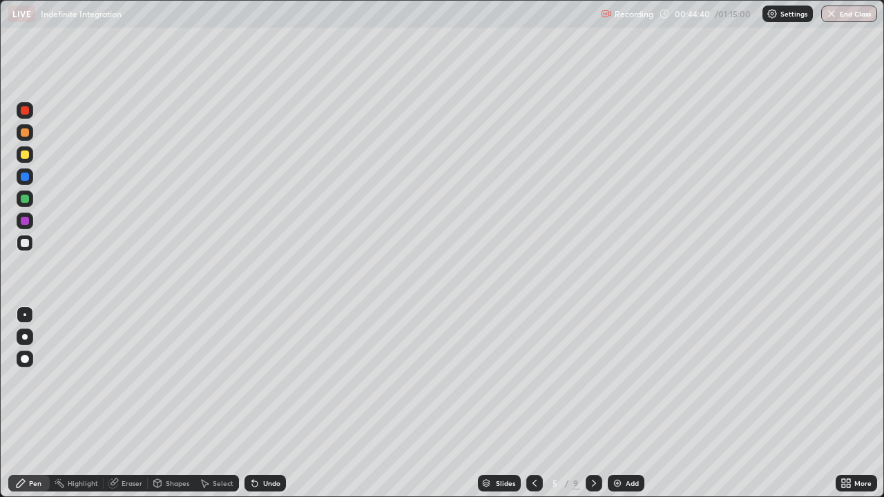
click at [532, 403] on div at bounding box center [534, 483] width 17 height 17
click at [530, 403] on div at bounding box center [534, 483] width 17 height 17
click at [593, 403] on icon at bounding box center [593, 483] width 11 height 11
click at [594, 403] on icon at bounding box center [593, 483] width 11 height 11
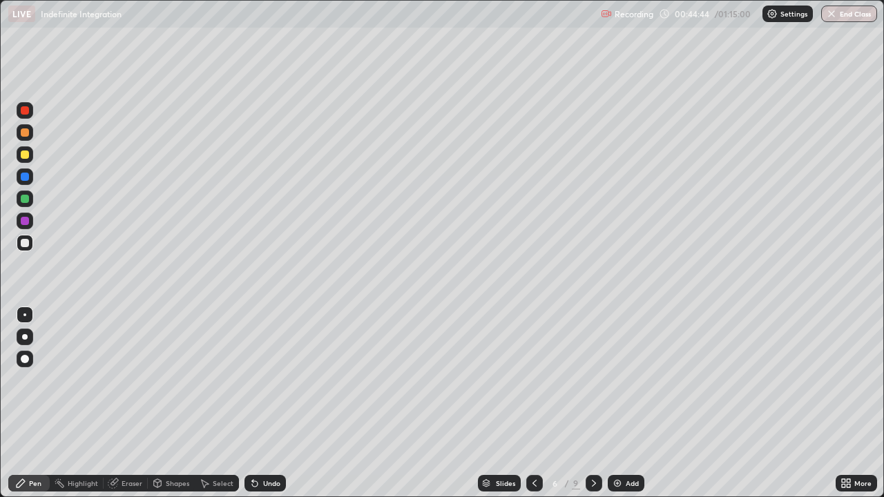
click at [594, 403] on icon at bounding box center [593, 483] width 11 height 11
click at [594, 403] on icon at bounding box center [594, 483] width 4 height 7
click at [593, 403] on icon at bounding box center [594, 483] width 4 height 7
click at [135, 403] on div "Eraser" at bounding box center [132, 483] width 21 height 7
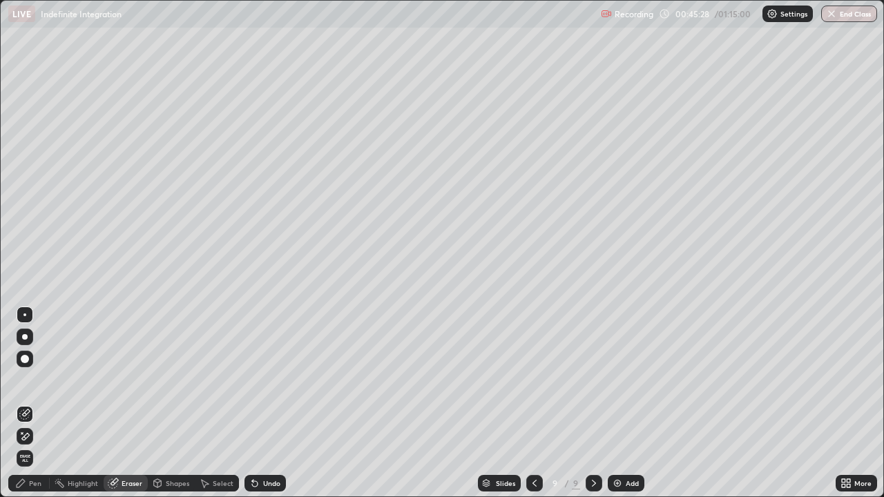
click at [39, 403] on div "Pen" at bounding box center [28, 483] width 41 height 17
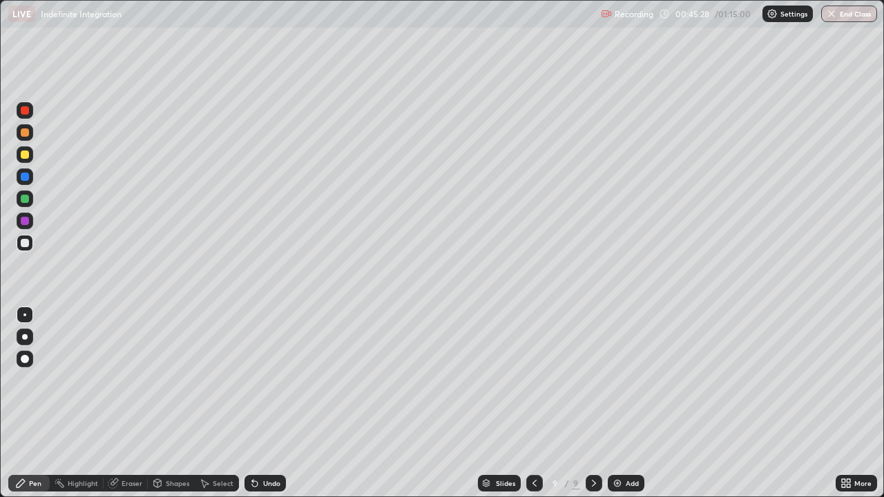
click at [26, 238] on div at bounding box center [25, 243] width 17 height 17
click at [115, 403] on icon at bounding box center [112, 483] width 9 height 9
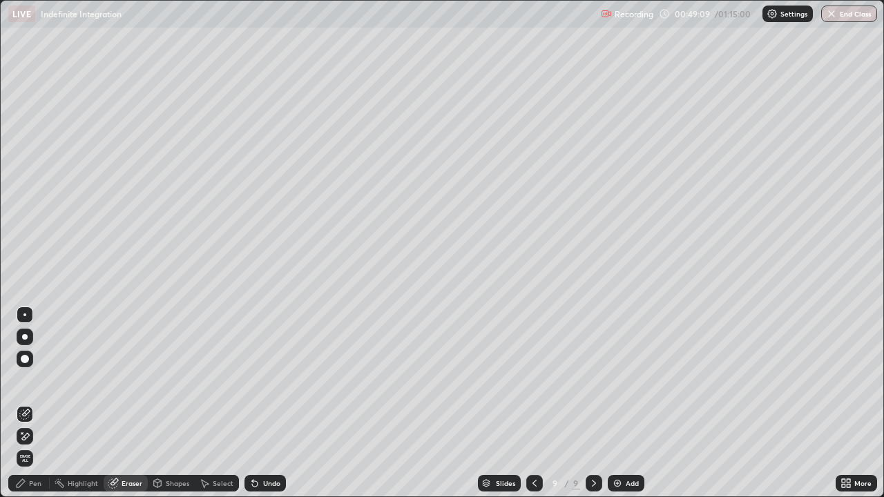
click at [38, 403] on div "Pen" at bounding box center [35, 483] width 12 height 7
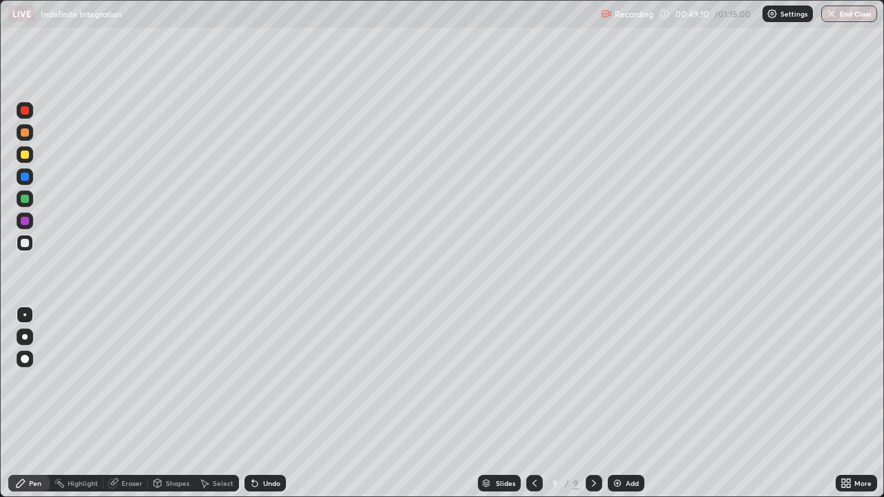
click at [26, 241] on div at bounding box center [25, 243] width 8 height 8
click at [128, 403] on div "Eraser" at bounding box center [132, 483] width 21 height 7
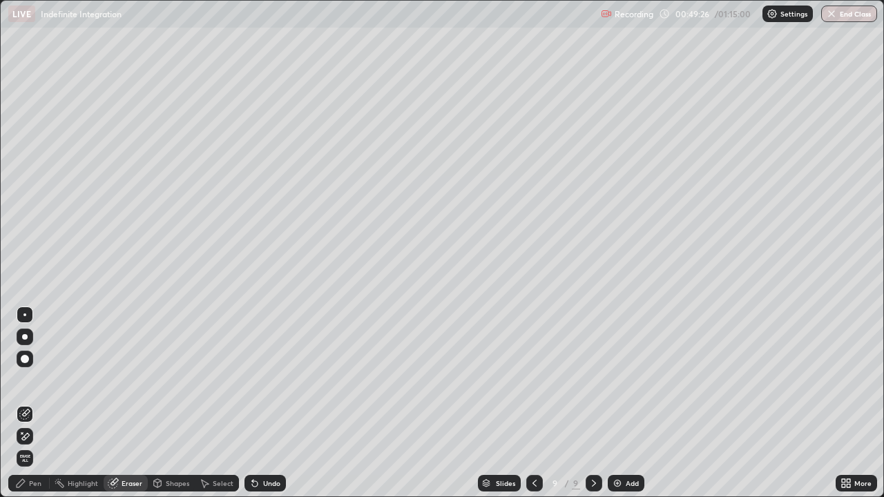
click at [35, 403] on div "Pen" at bounding box center [35, 483] width 12 height 7
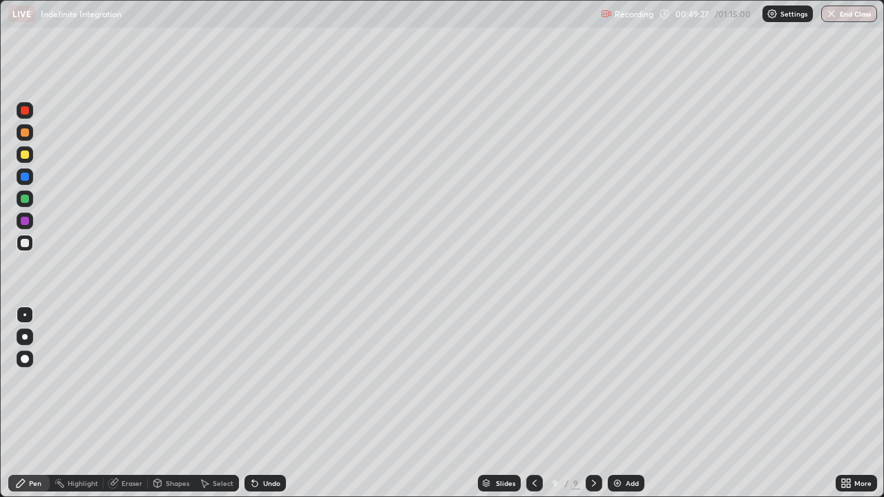
click at [30, 245] on div at bounding box center [25, 243] width 17 height 17
click at [21, 221] on div at bounding box center [25, 221] width 8 height 8
click at [140, 403] on div "Eraser" at bounding box center [132, 483] width 21 height 7
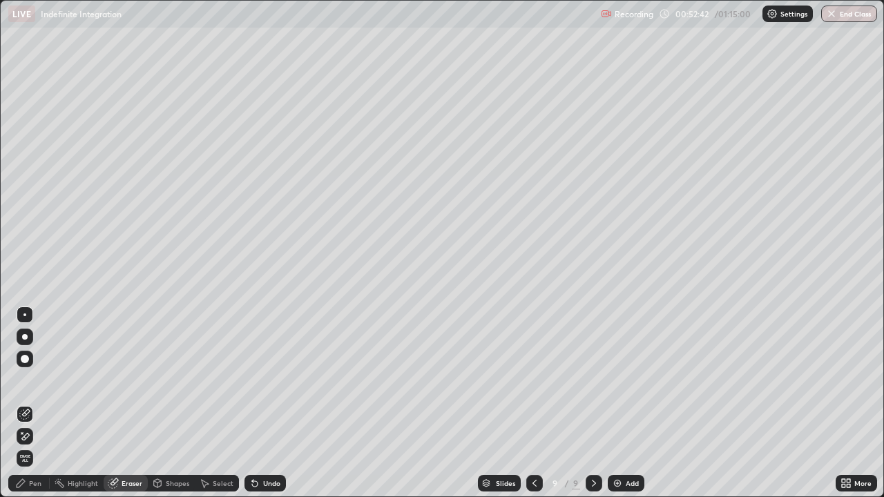
click at [630, 403] on div "Add" at bounding box center [626, 483] width 37 height 17
click at [44, 403] on div "Pen" at bounding box center [28, 483] width 41 height 17
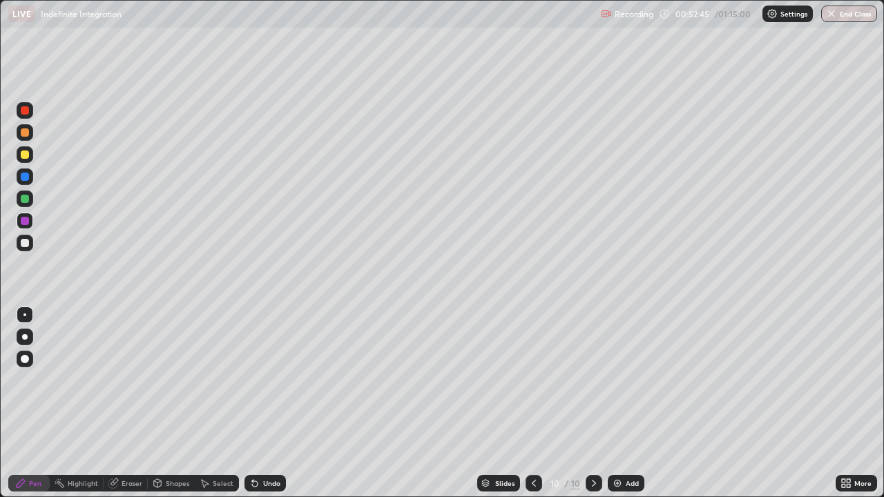
click at [24, 244] on div at bounding box center [25, 243] width 8 height 8
click at [28, 133] on div at bounding box center [25, 132] width 8 height 8
click at [533, 403] on div at bounding box center [534, 484] width 17 height 28
click at [590, 403] on div at bounding box center [594, 483] width 17 height 17
click at [23, 246] on div at bounding box center [25, 243] width 8 height 8
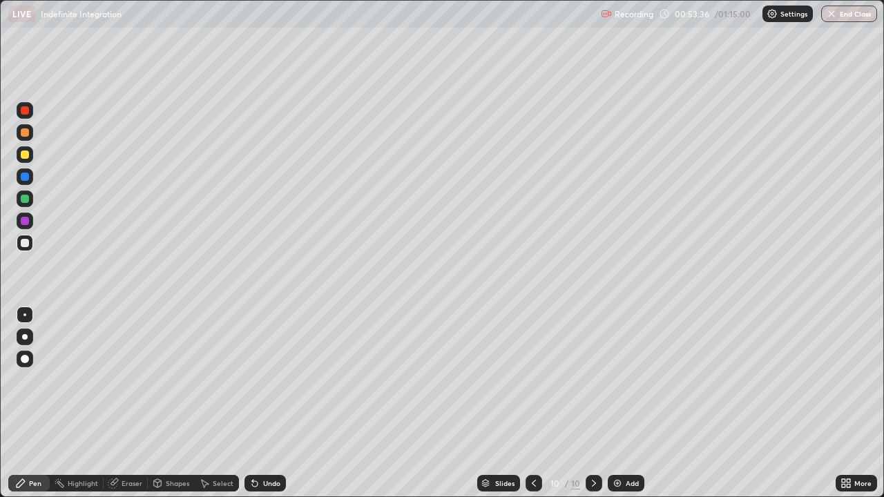
click at [30, 242] on div at bounding box center [25, 243] width 17 height 17
click at [137, 403] on div "Eraser" at bounding box center [126, 483] width 44 height 17
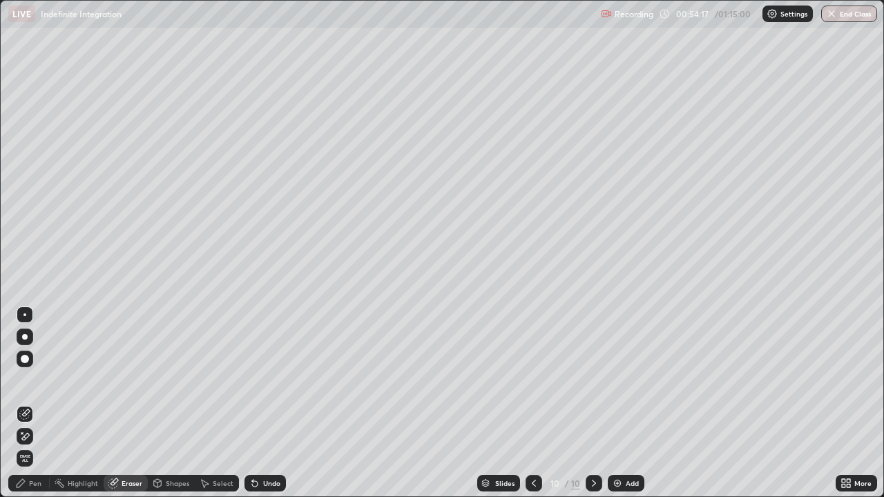
click at [35, 403] on div "Pen" at bounding box center [28, 483] width 41 height 17
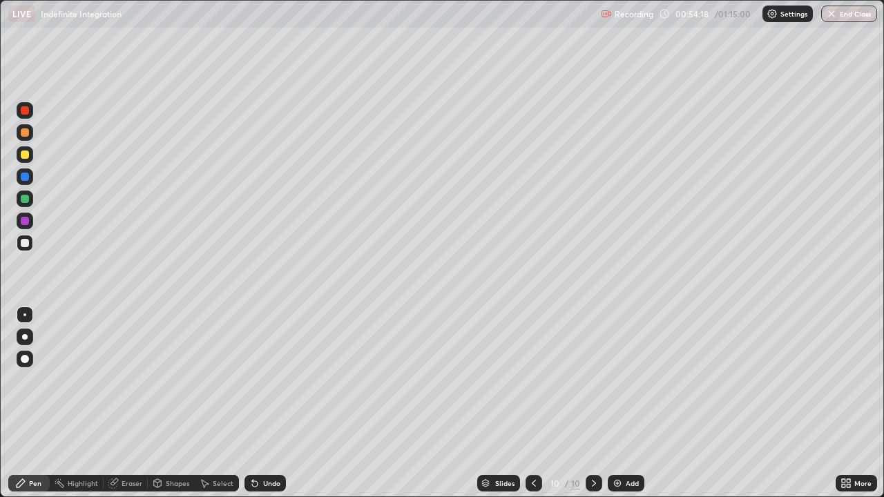
click at [26, 246] on div at bounding box center [25, 243] width 8 height 8
click at [26, 243] on div at bounding box center [25, 243] width 8 height 8
click at [615, 403] on div "Add" at bounding box center [626, 483] width 37 height 17
click at [22, 244] on div at bounding box center [25, 243] width 8 height 8
click at [25, 243] on div at bounding box center [25, 243] width 8 height 8
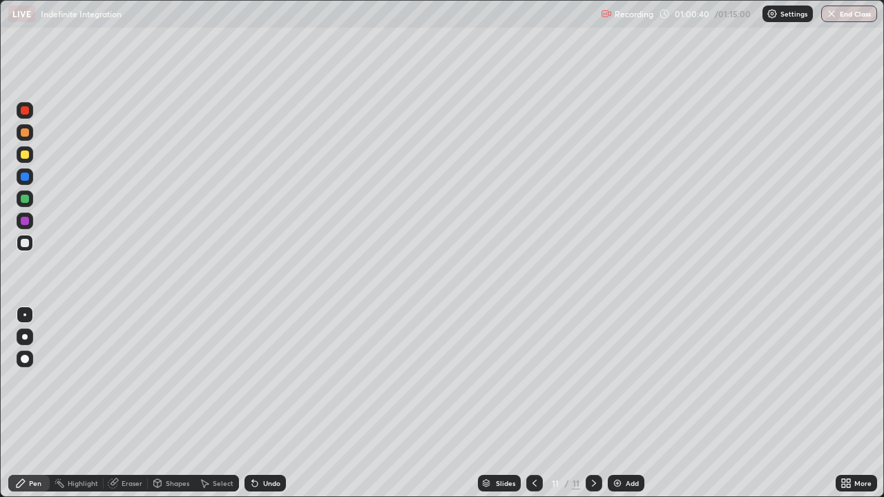
click at [527, 403] on div at bounding box center [534, 483] width 17 height 17
click at [593, 403] on icon at bounding box center [593, 483] width 11 height 11
click at [26, 245] on div at bounding box center [25, 243] width 8 height 8
click at [21, 202] on div at bounding box center [25, 199] width 8 height 8
click at [26, 246] on div at bounding box center [25, 243] width 8 height 8
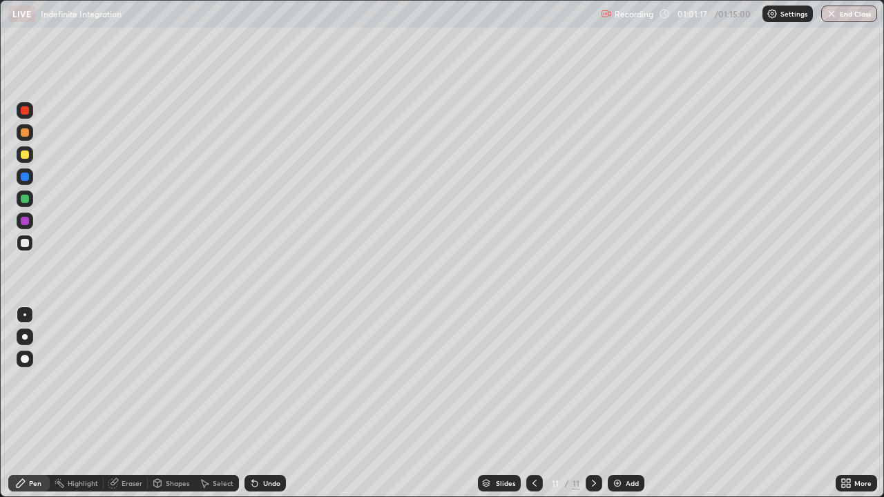
click at [26, 243] on div at bounding box center [25, 243] width 8 height 8
click at [125, 403] on div "Eraser" at bounding box center [132, 483] width 21 height 7
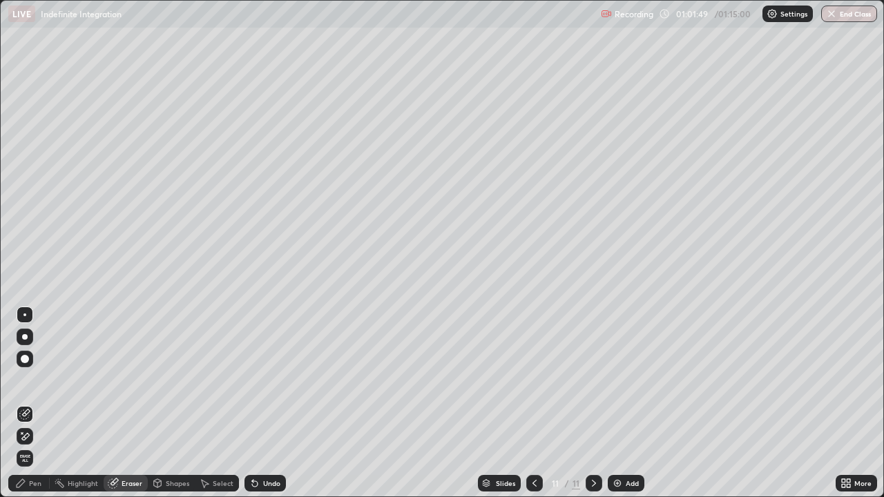
click at [42, 403] on div "Pen" at bounding box center [28, 483] width 41 height 17
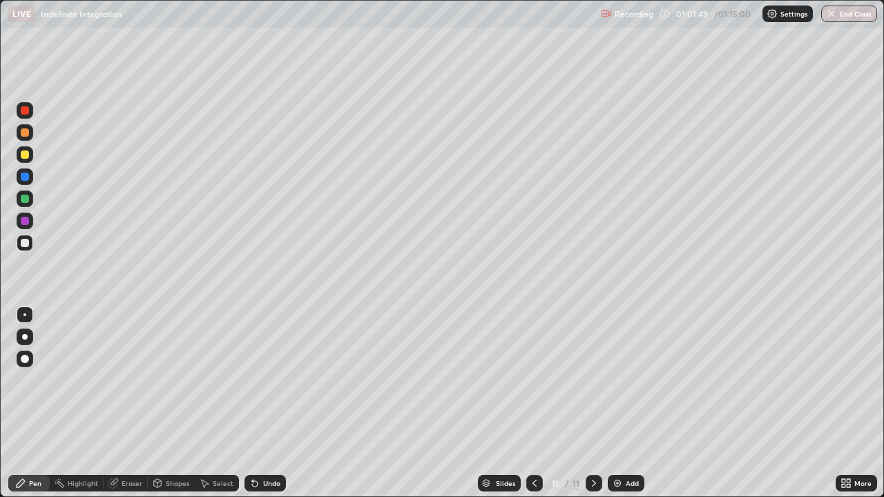
click at [26, 244] on div at bounding box center [25, 243] width 8 height 8
click at [23, 218] on div at bounding box center [25, 221] width 8 height 8
click at [633, 403] on div "Add" at bounding box center [626, 483] width 37 height 17
click at [27, 155] on div at bounding box center [25, 155] width 8 height 8
click at [24, 153] on div at bounding box center [25, 155] width 8 height 8
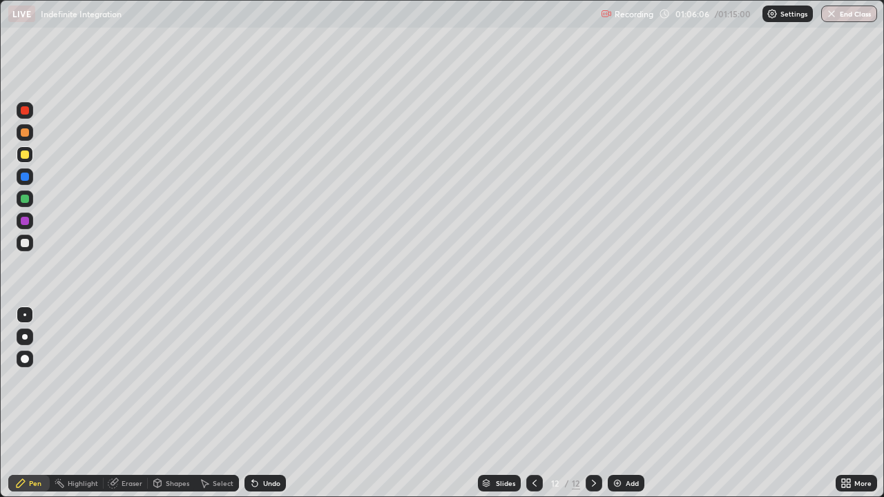
click at [138, 403] on div "Eraser" at bounding box center [132, 483] width 21 height 7
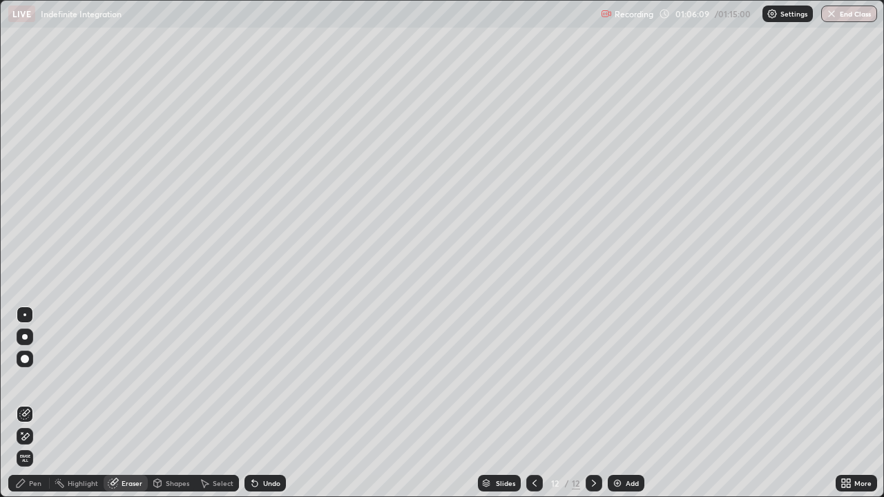
click at [44, 403] on div "Pen" at bounding box center [28, 483] width 41 height 17
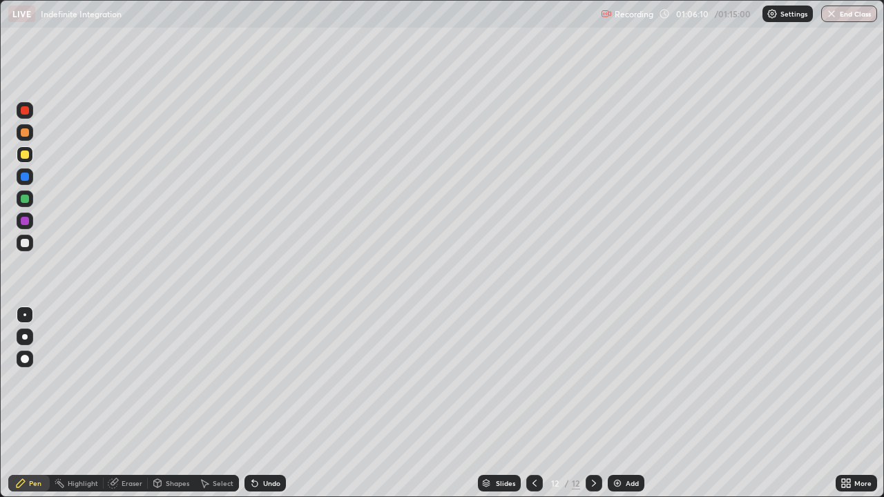
click at [32, 162] on div at bounding box center [25, 155] width 17 height 22
click at [25, 177] on div at bounding box center [25, 177] width 8 height 8
click at [129, 403] on div "Eraser" at bounding box center [132, 483] width 21 height 7
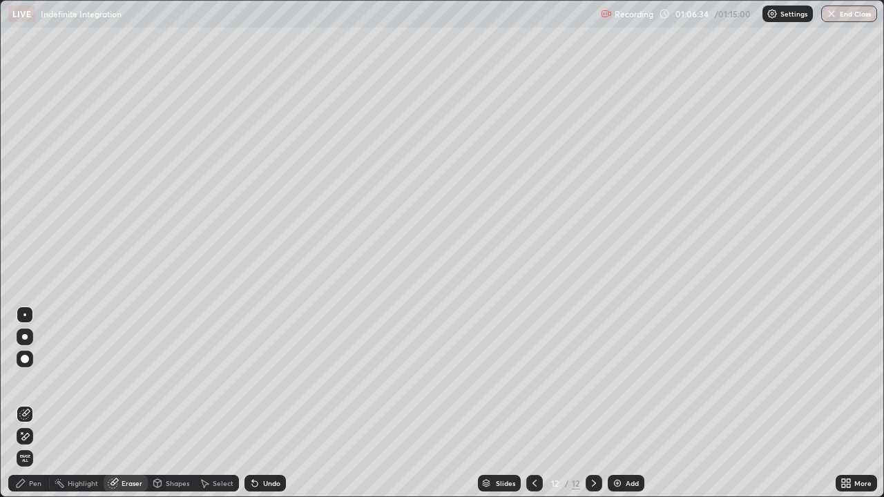
click at [41, 403] on div "Pen" at bounding box center [28, 483] width 41 height 17
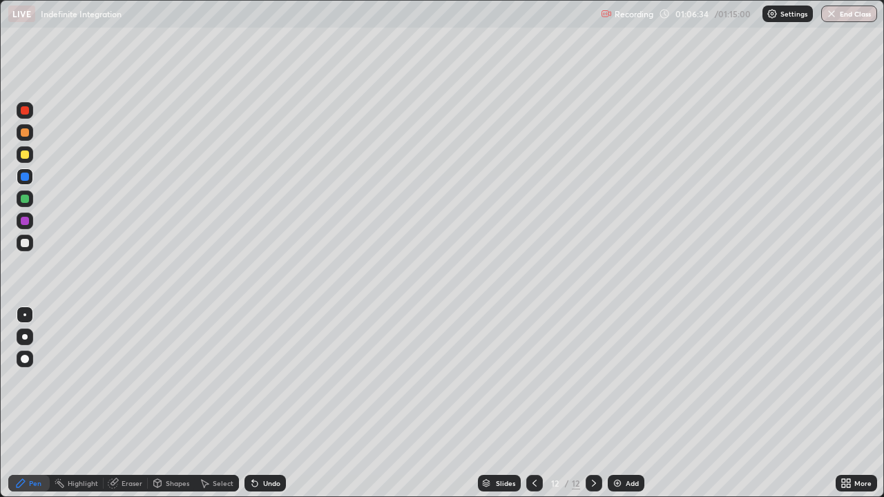
click at [26, 243] on div at bounding box center [25, 243] width 8 height 8
click at [24, 199] on div at bounding box center [25, 199] width 8 height 8
click at [27, 241] on div at bounding box center [25, 243] width 8 height 8
click at [27, 198] on div at bounding box center [25, 199] width 8 height 8
click at [27, 177] on div at bounding box center [25, 177] width 8 height 8
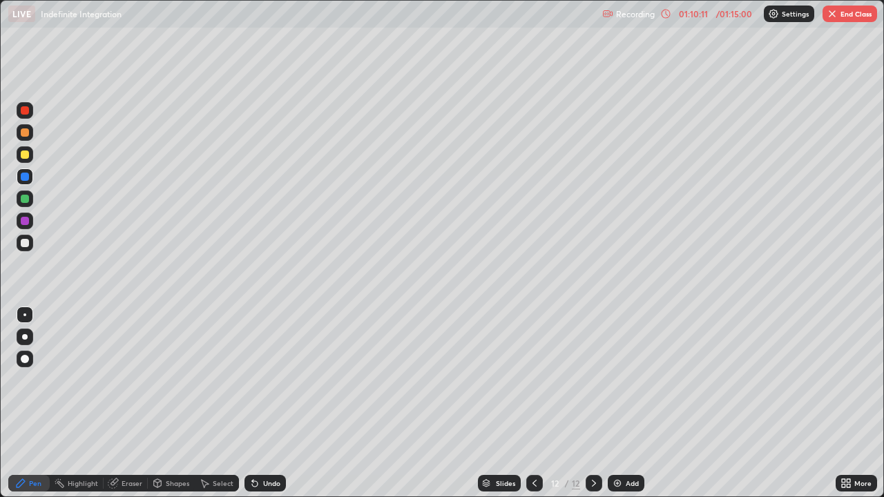
click at [139, 403] on div "Eraser" at bounding box center [132, 483] width 21 height 7
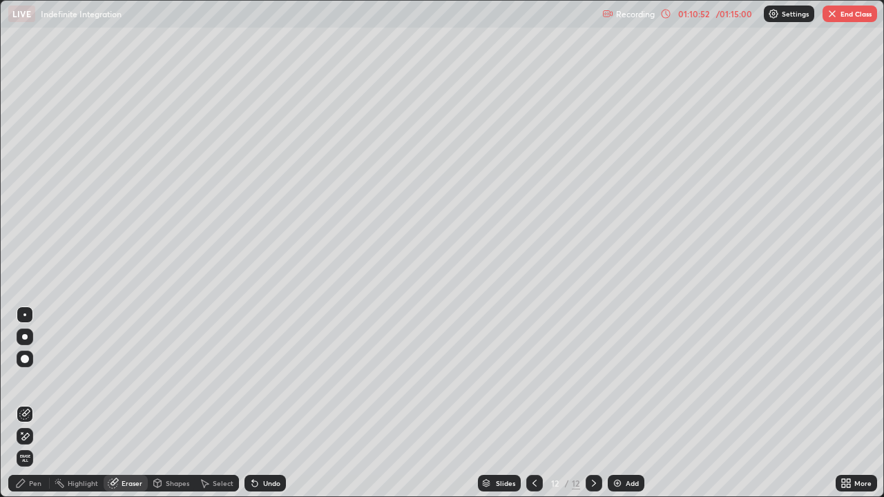
click at [36, 403] on div "Pen" at bounding box center [35, 483] width 12 height 7
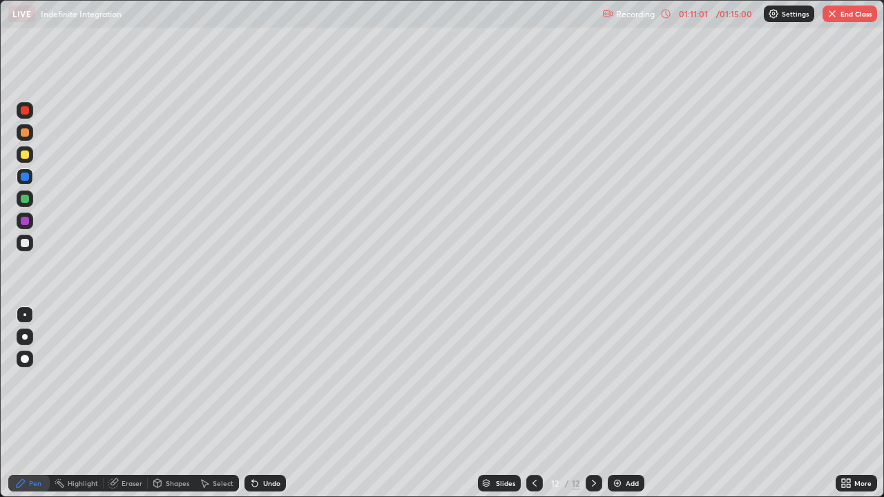
click at [31, 245] on div at bounding box center [25, 243] width 17 height 17
click at [32, 135] on div at bounding box center [25, 132] width 17 height 17
click at [135, 403] on div "Eraser" at bounding box center [132, 483] width 21 height 7
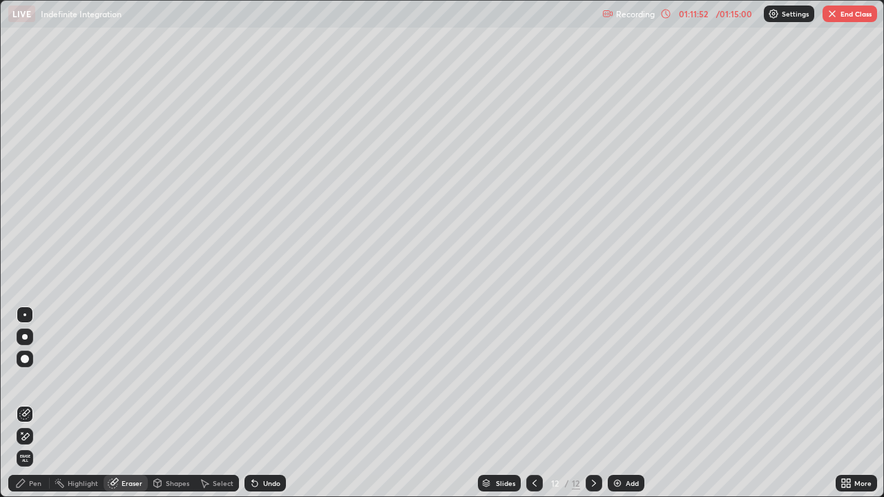
click at [38, 403] on div "Pen" at bounding box center [35, 483] width 12 height 7
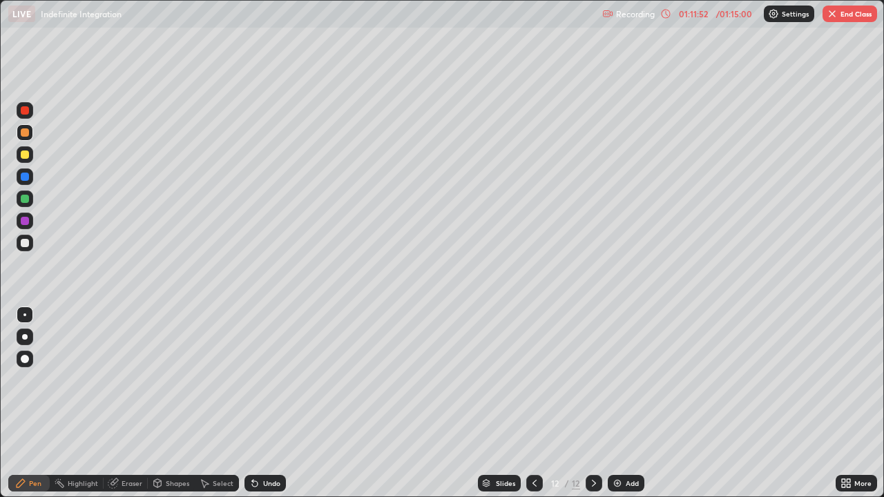
click at [31, 247] on div at bounding box center [25, 243] width 17 height 17
click at [128, 403] on div "Eraser" at bounding box center [132, 483] width 21 height 7
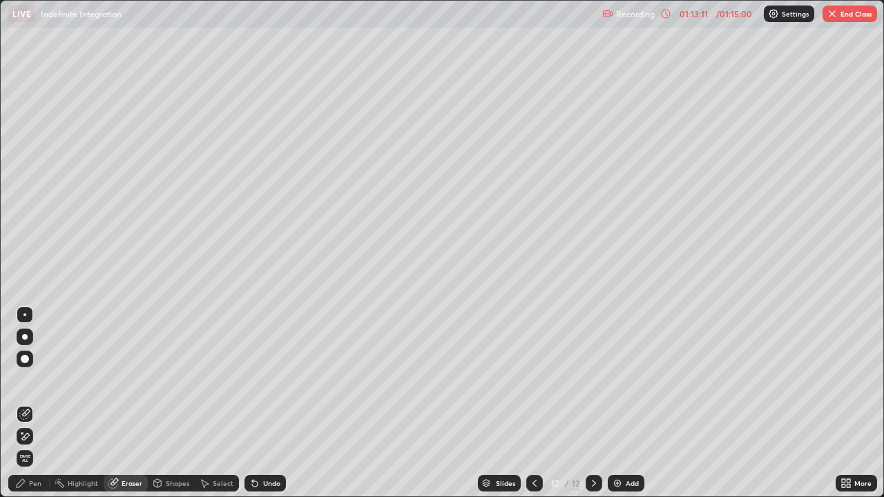
click at [35, 403] on div "Pen" at bounding box center [28, 483] width 41 height 17
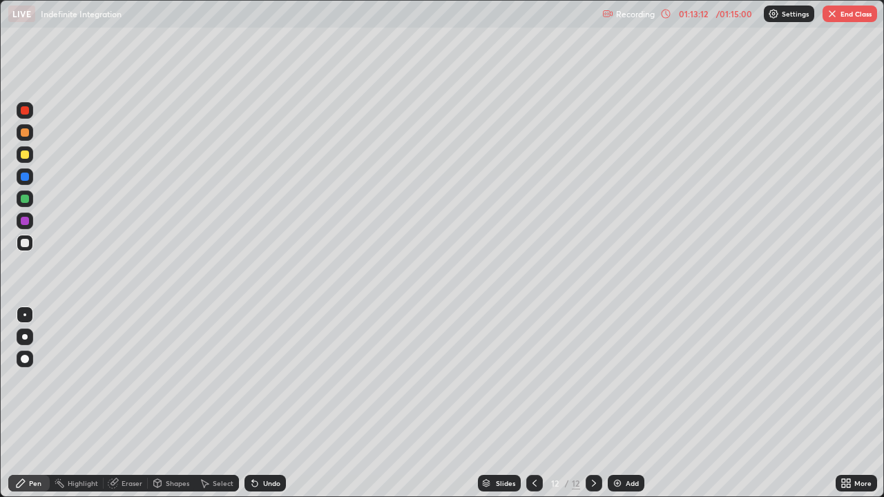
click at [28, 242] on div at bounding box center [25, 243] width 8 height 8
click at [137, 403] on div "Eraser" at bounding box center [126, 483] width 44 height 17
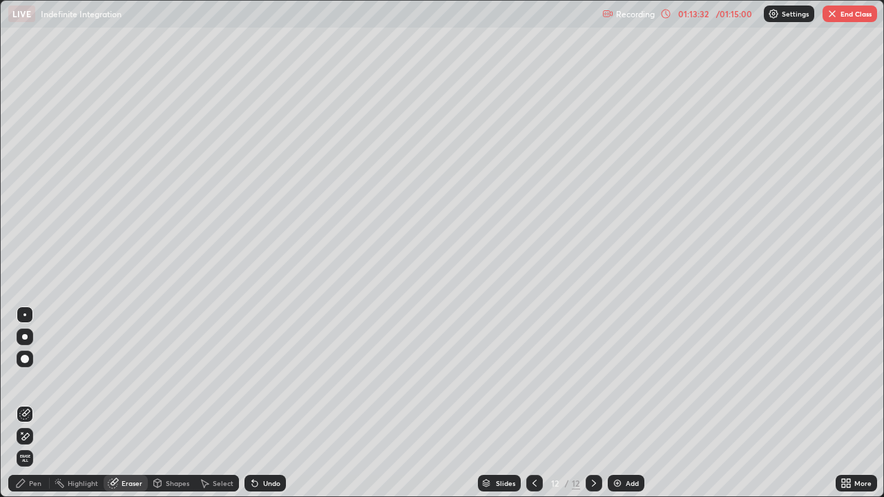
click at [137, 403] on div "Eraser" at bounding box center [132, 483] width 21 height 7
click at [32, 403] on div "Pen" at bounding box center [28, 483] width 41 height 17
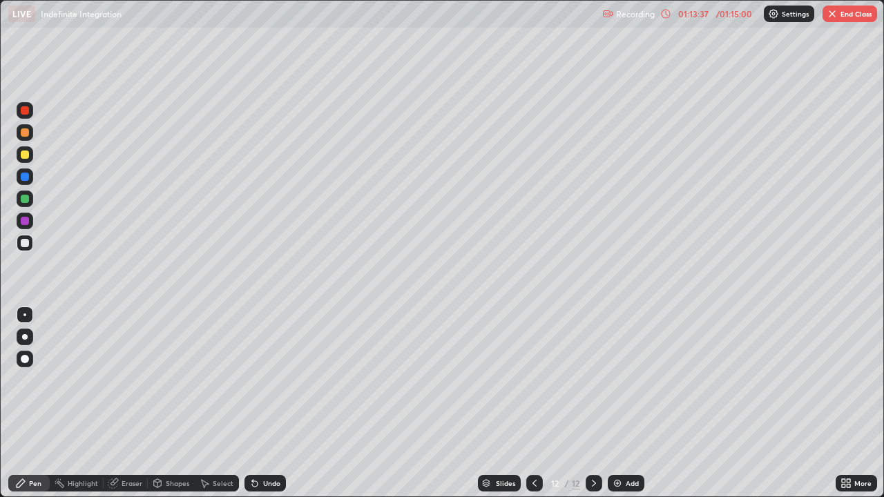
click at [31, 244] on div at bounding box center [25, 243] width 17 height 17
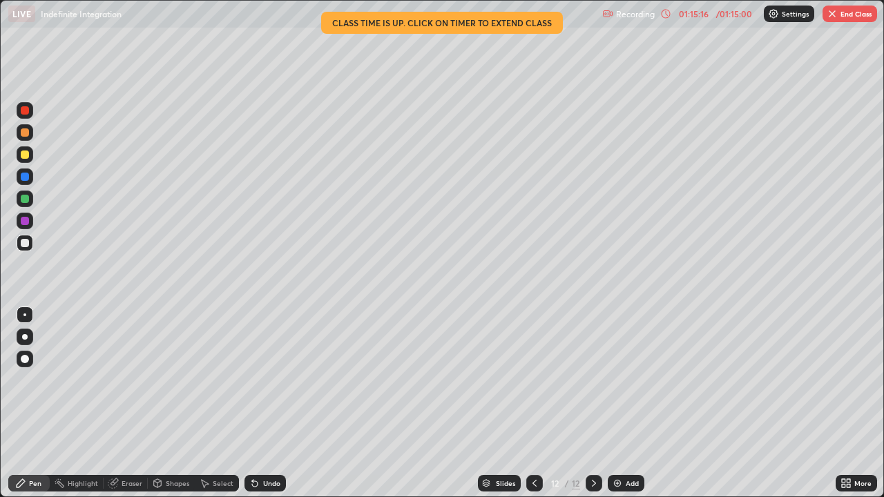
click at [614, 403] on img at bounding box center [617, 483] width 11 height 11
click at [26, 243] on div at bounding box center [25, 243] width 8 height 8
click at [28, 242] on div at bounding box center [25, 243] width 8 height 8
click at [128, 403] on div "Eraser" at bounding box center [132, 483] width 21 height 7
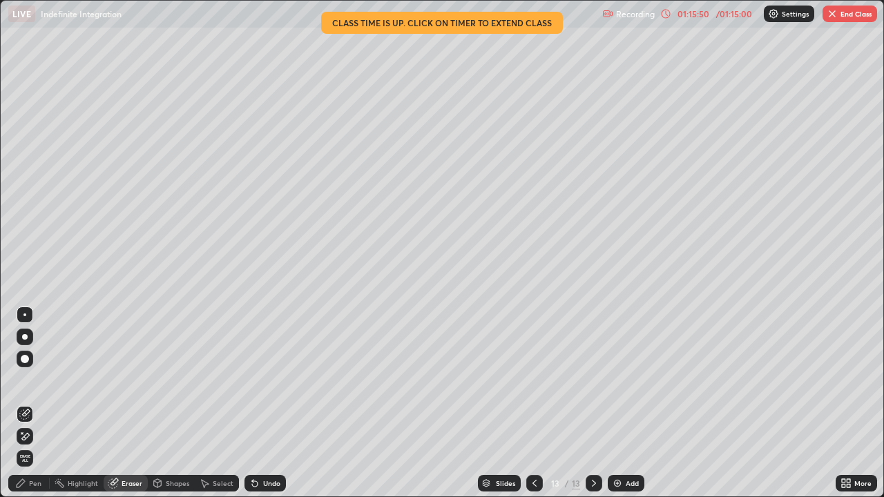
click at [35, 403] on div "Pen" at bounding box center [28, 483] width 41 height 17
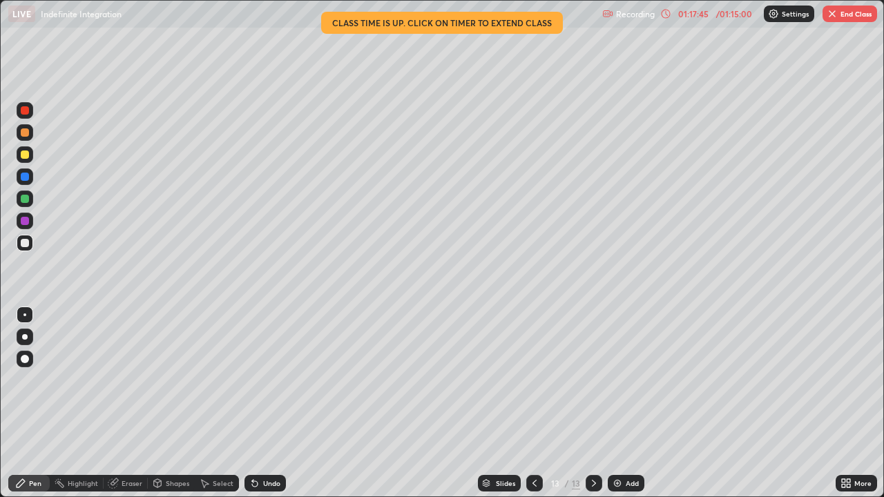
click at [835, 15] on img "button" at bounding box center [832, 13] width 11 height 11
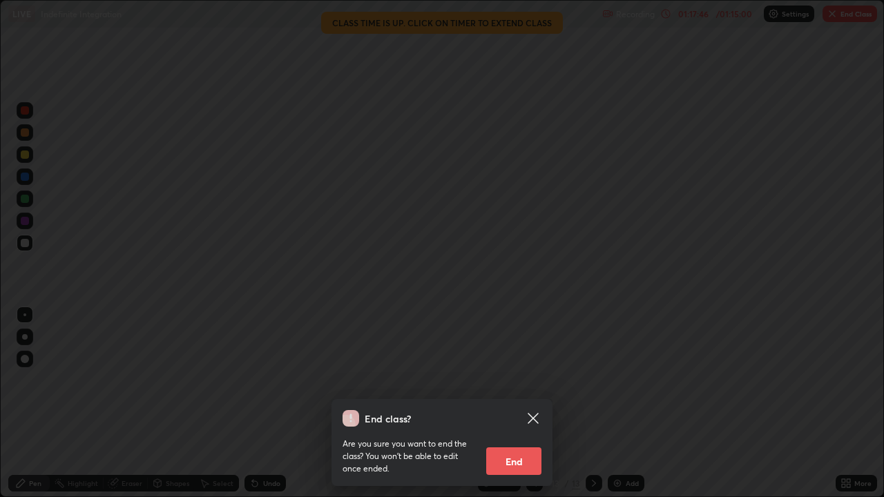
click at [521, 403] on button "End" at bounding box center [513, 462] width 55 height 28
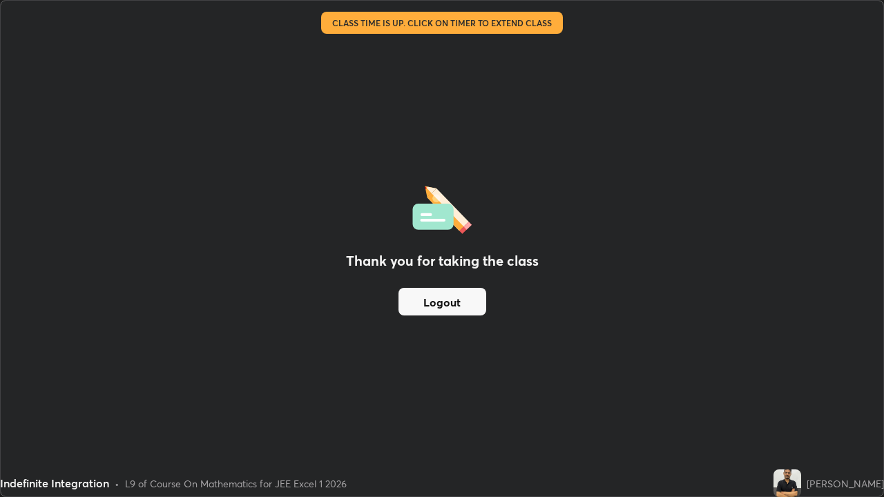
click at [444, 307] on button "Logout" at bounding box center [442, 302] width 88 height 28
click at [445, 314] on button "Logout" at bounding box center [442, 302] width 88 height 28
